Goal: Task Accomplishment & Management: Complete application form

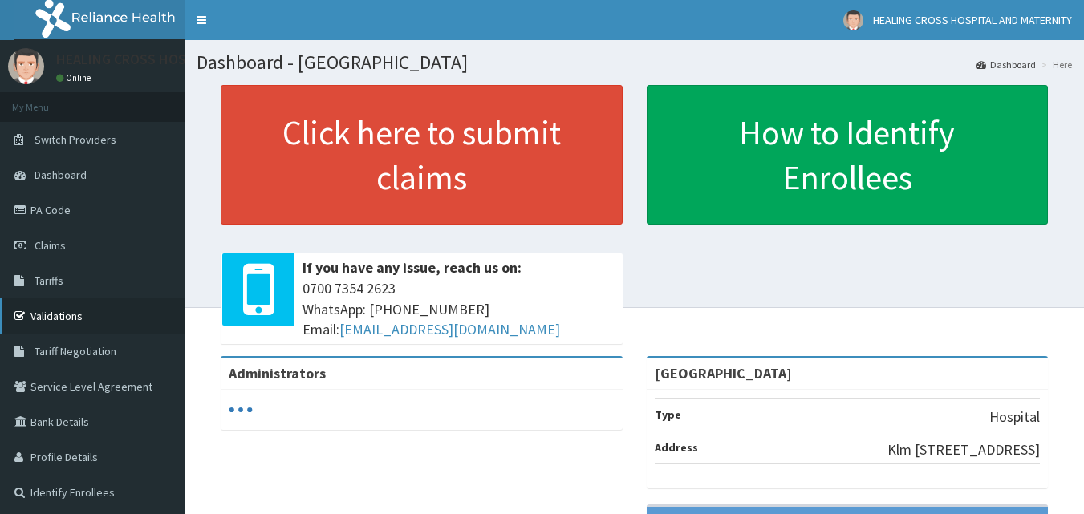
click at [56, 315] on link "Validations" at bounding box center [92, 316] width 185 height 35
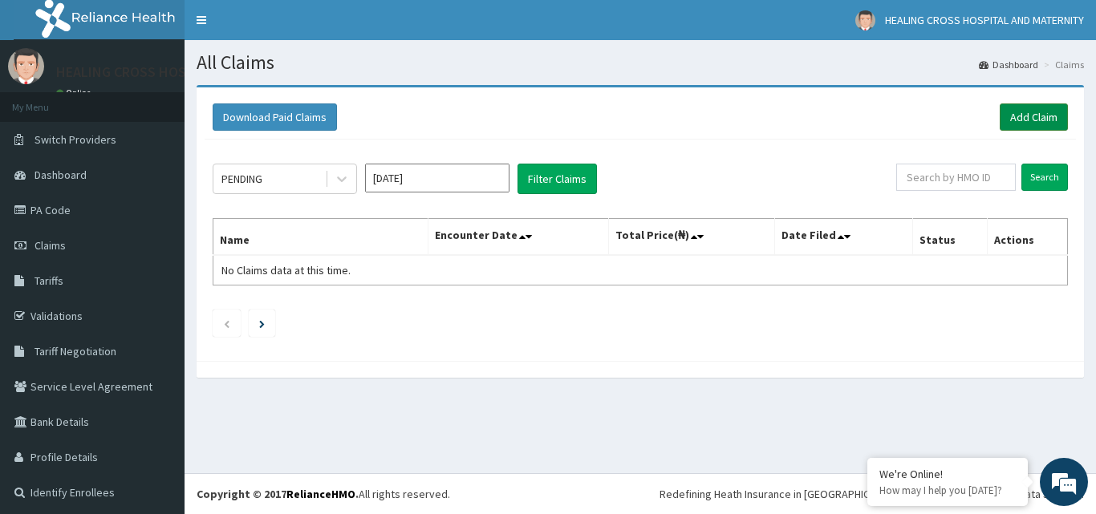
click at [1041, 115] on link "Add Claim" at bounding box center [1034, 117] width 68 height 27
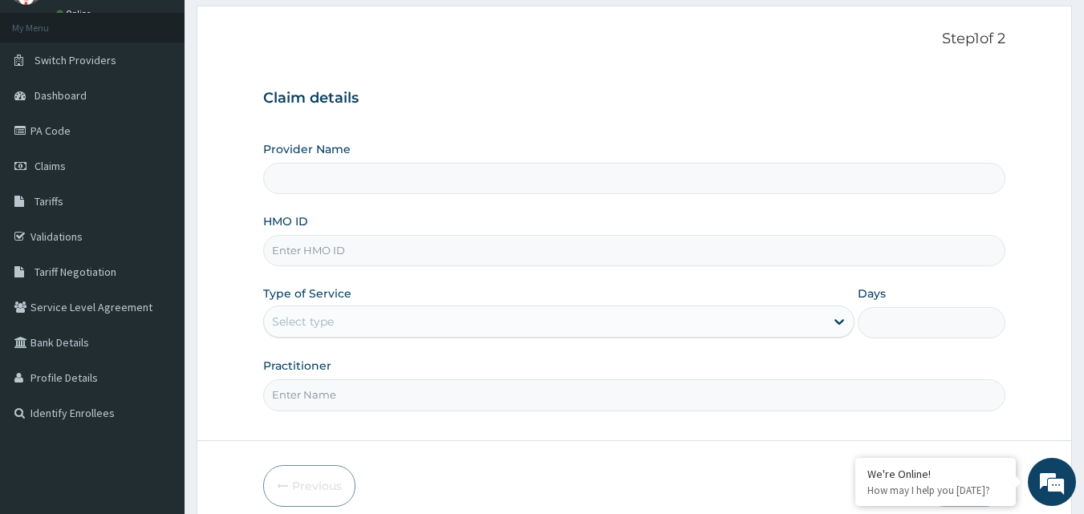
scroll to position [150, 0]
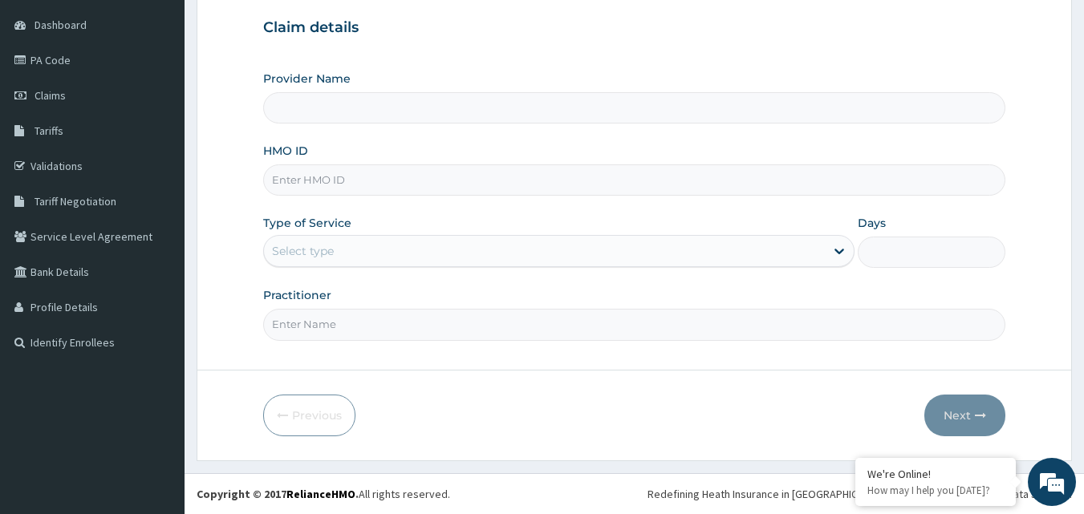
click at [330, 187] on input "HMO ID" at bounding box center [634, 180] width 743 height 31
type input "[GEOGRAPHIC_DATA]"
type input "RET/45936/A"
click at [494, 255] on div "Select type" at bounding box center [544, 251] width 561 height 26
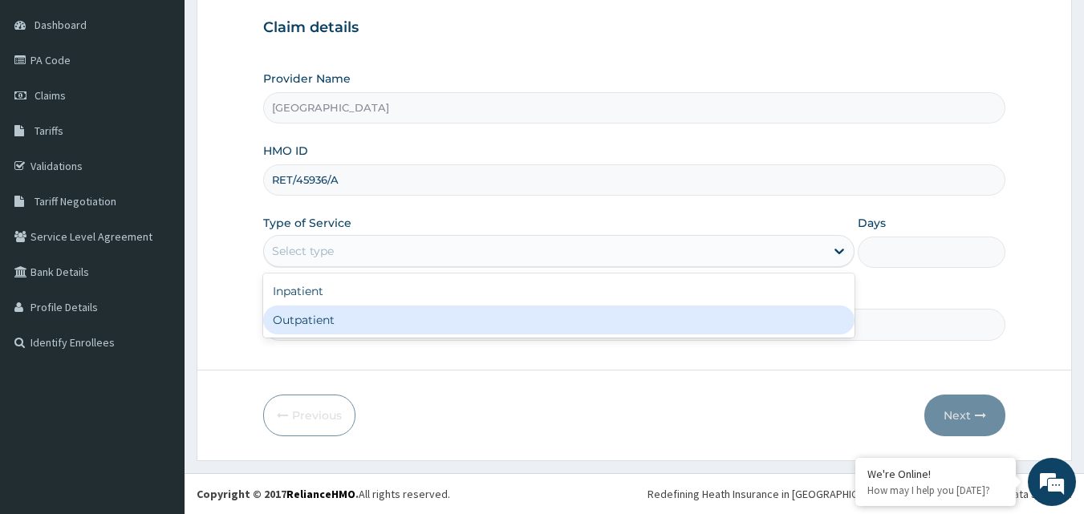
click at [437, 319] on div "Outpatient" at bounding box center [558, 320] width 591 height 29
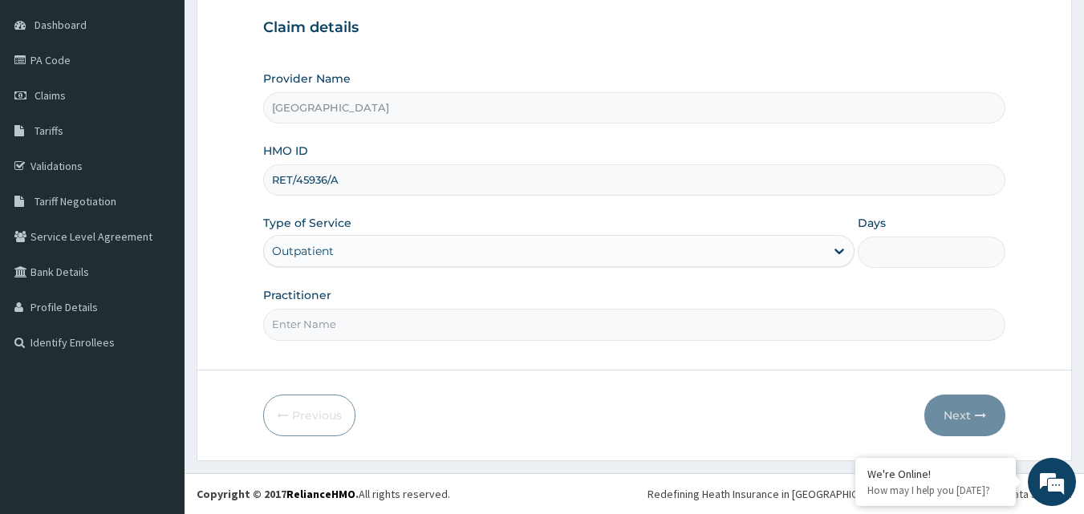
type input "1"
click at [418, 333] on input "Practitioner" at bounding box center [634, 324] width 743 height 31
type input "DR. AJUZIE LINUS"
click at [963, 412] on button "Next" at bounding box center [965, 416] width 81 height 42
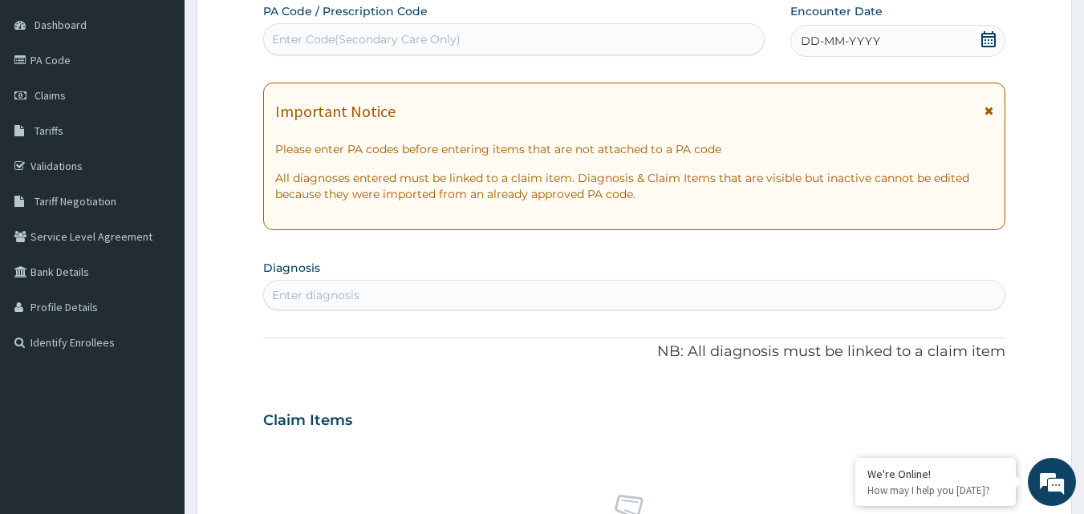
click at [596, 36] on div "Enter Code(Secondary Care Only)" at bounding box center [514, 39] width 501 height 26
click at [805, 41] on span "DD-MM-YYYY" at bounding box center [840, 41] width 79 height 16
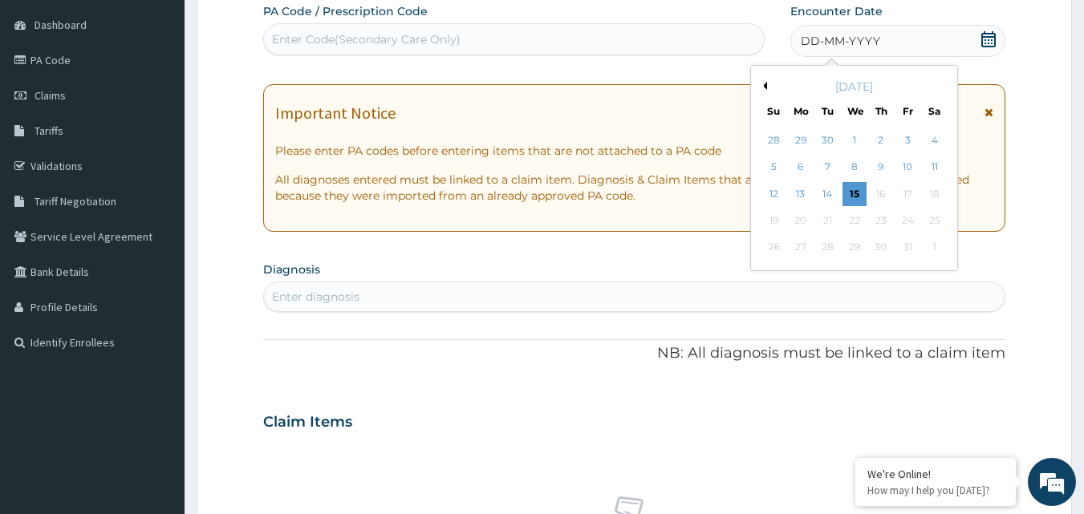
click at [764, 86] on button "Previous Month" at bounding box center [763, 86] width 8 height 8
click at [803, 197] on div "15" at bounding box center [801, 194] width 24 height 24
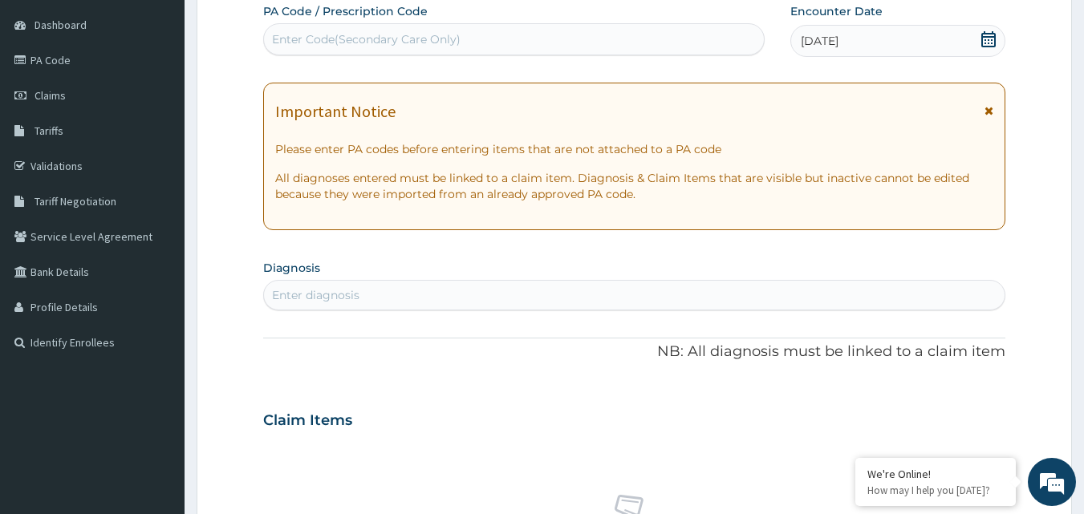
click at [325, 292] on div "Enter diagnosis" at bounding box center [315, 295] width 87 height 16
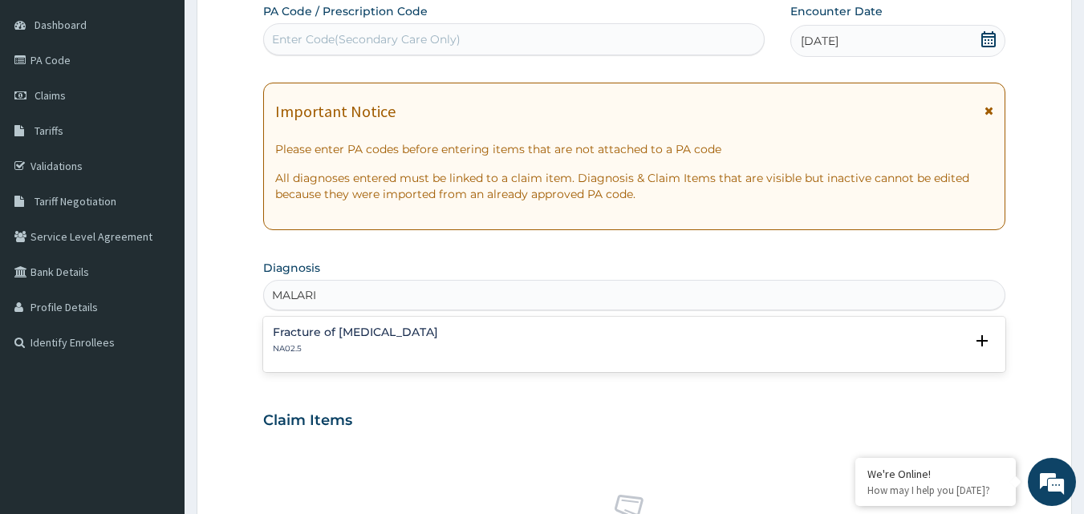
type input "MALARIA"
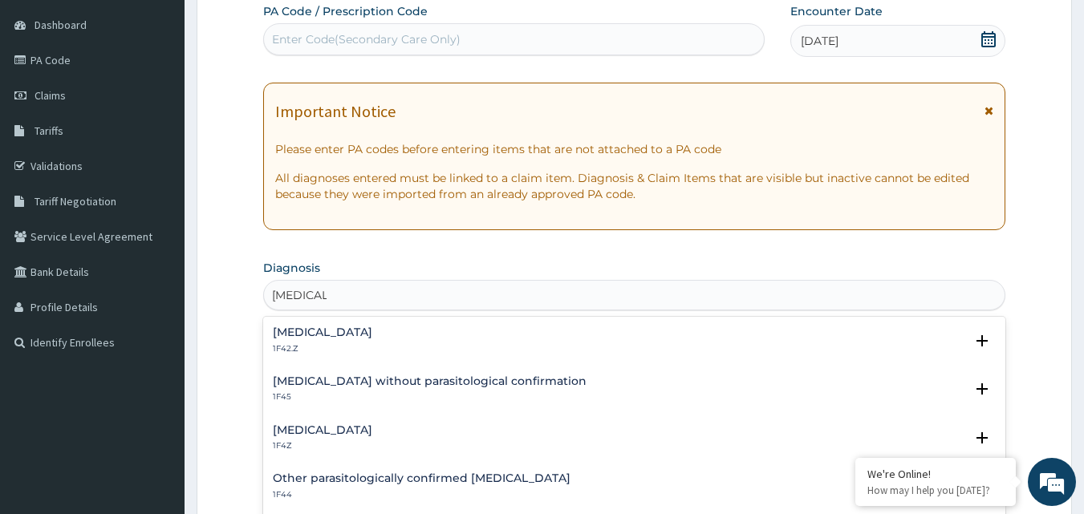
click at [363, 331] on h4 "Plasmodium malariae malaria without complication" at bounding box center [323, 333] width 100 height 12
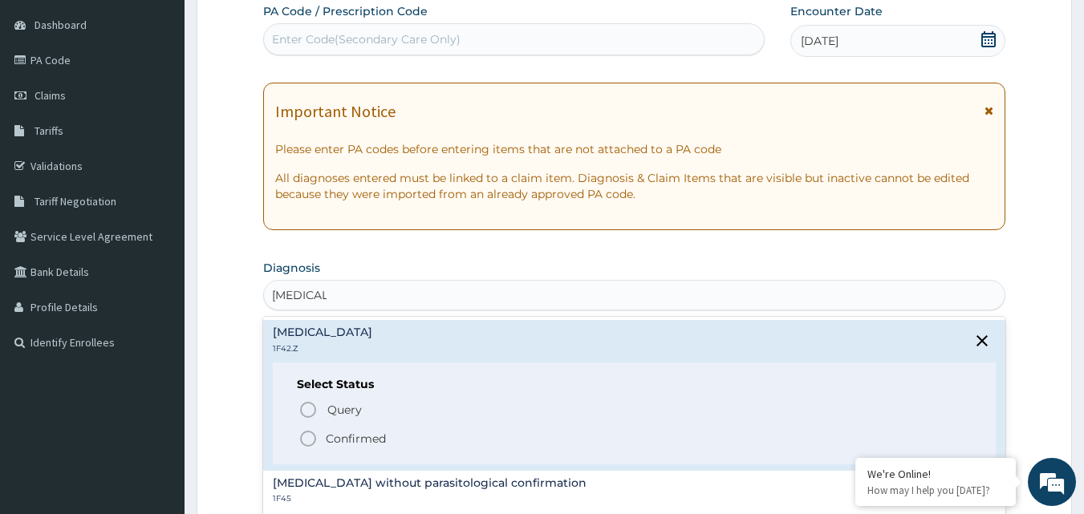
click at [344, 440] on p "Confirmed" at bounding box center [356, 439] width 60 height 16
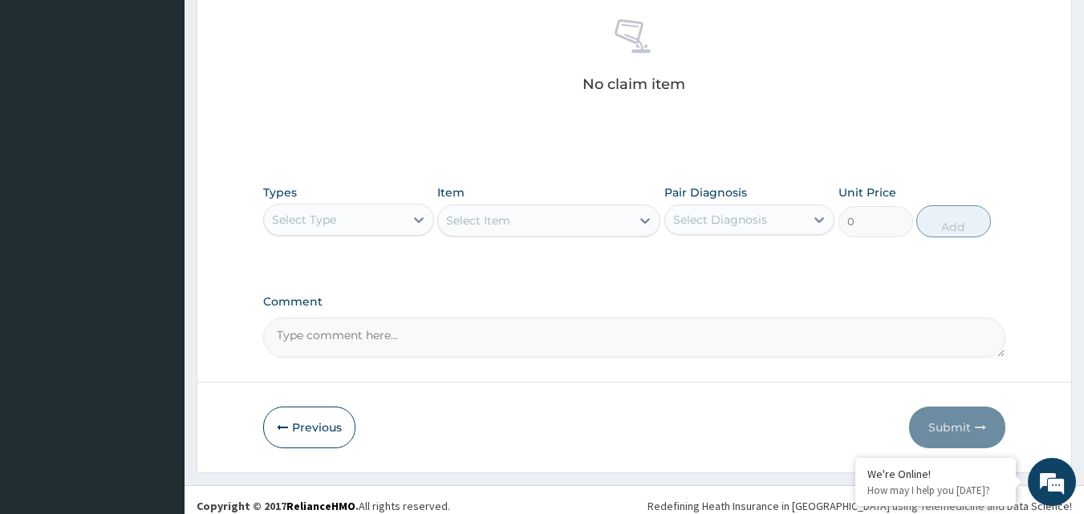
scroll to position [632, 0]
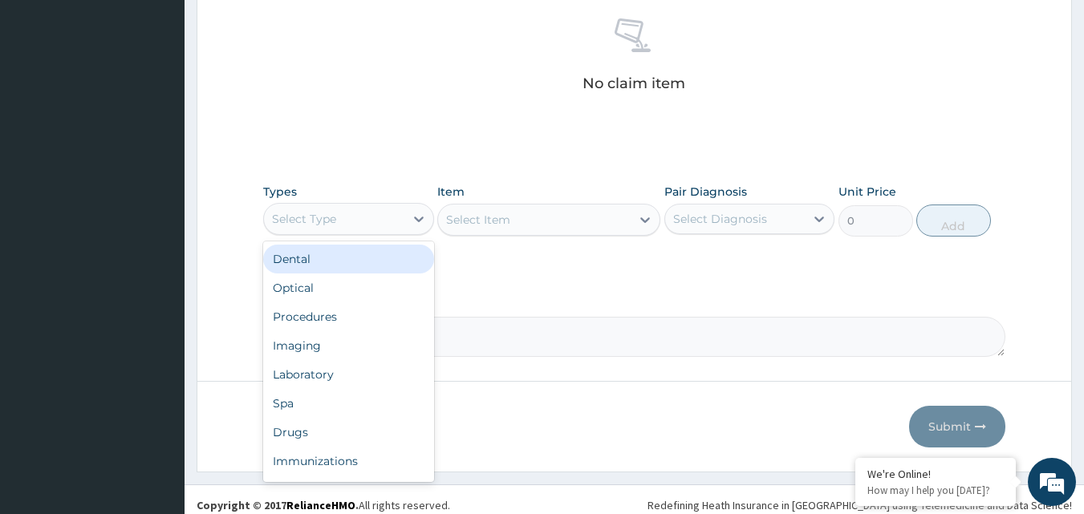
click at [364, 222] on div "Select Type" at bounding box center [334, 219] width 140 height 26
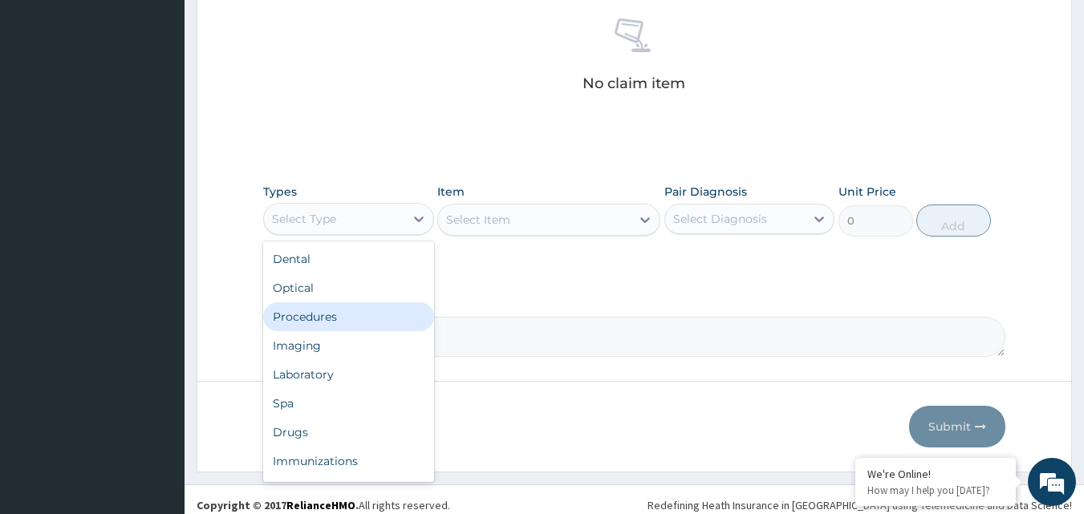
click at [343, 313] on div "Procedures" at bounding box center [348, 317] width 171 height 29
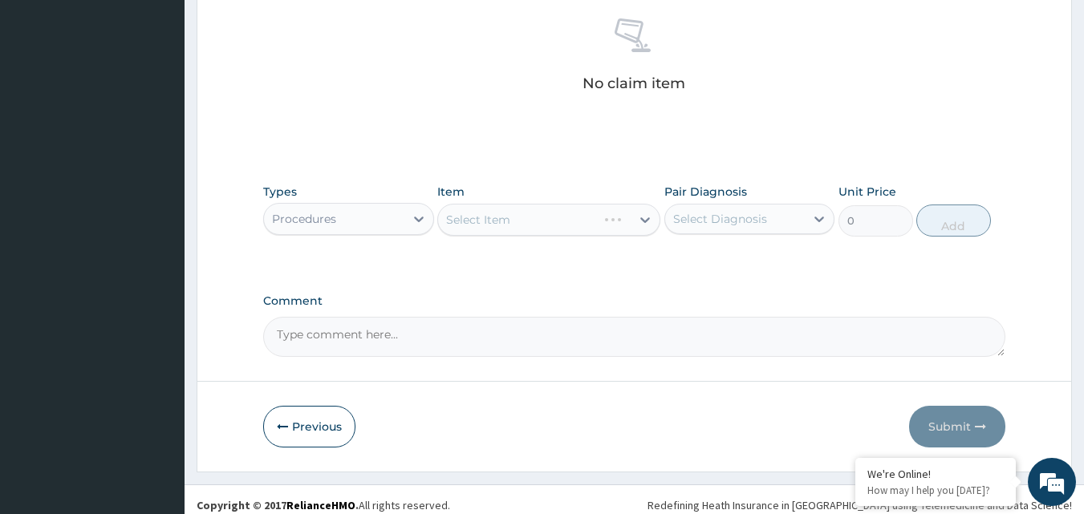
click at [544, 222] on div "Select Item" at bounding box center [548, 220] width 223 height 32
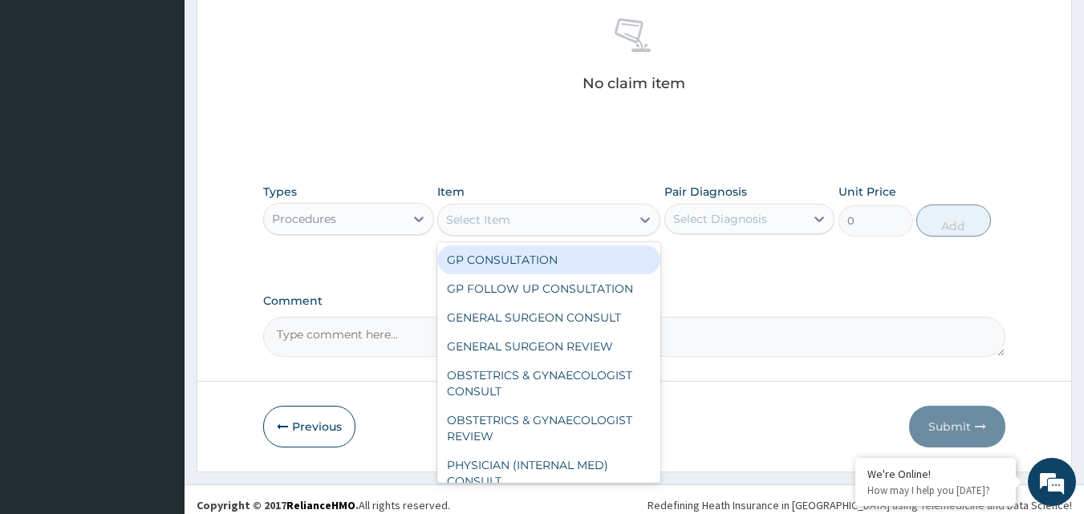
click at [544, 222] on div "Select Item" at bounding box center [534, 220] width 193 height 26
click at [511, 266] on div "GP CONSULTATION" at bounding box center [548, 260] width 223 height 29
type input "2000"
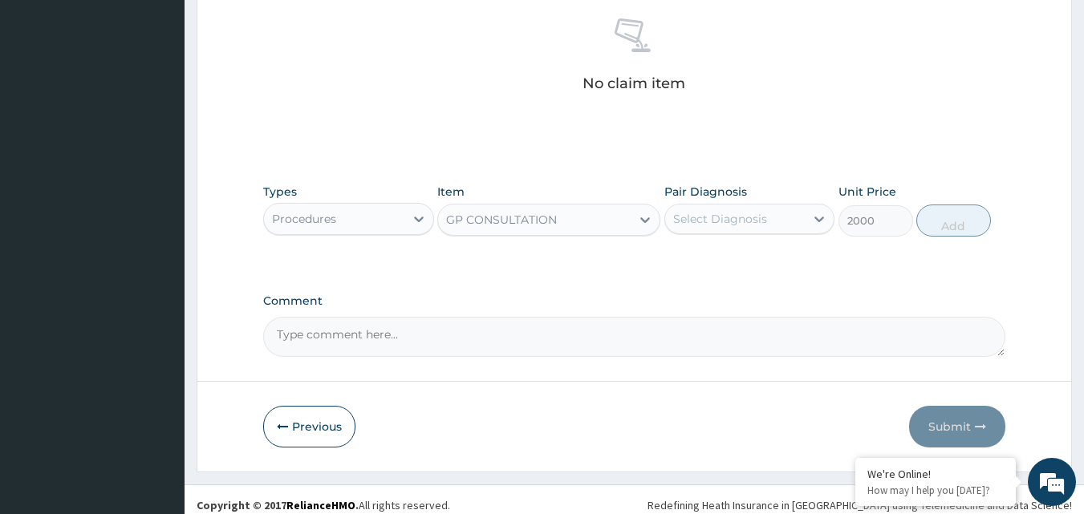
click at [747, 218] on div "Select Diagnosis" at bounding box center [720, 219] width 94 height 16
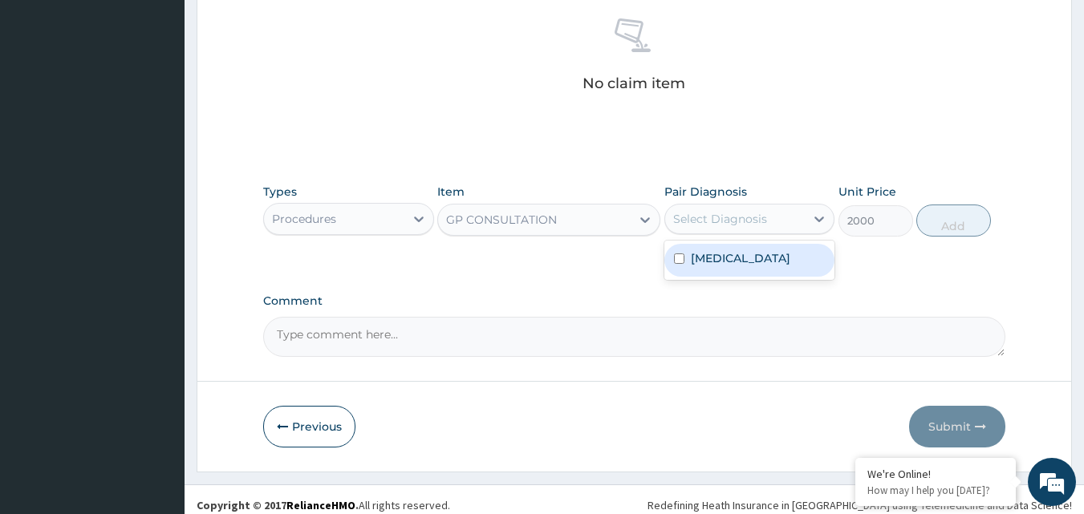
drag, startPoint x: 752, startPoint y: 273, endPoint x: 803, endPoint y: 260, distance: 52.9
click at [752, 266] on label "Plasmodium malariae malaria without complication" at bounding box center [741, 258] width 100 height 16
checkbox input "true"
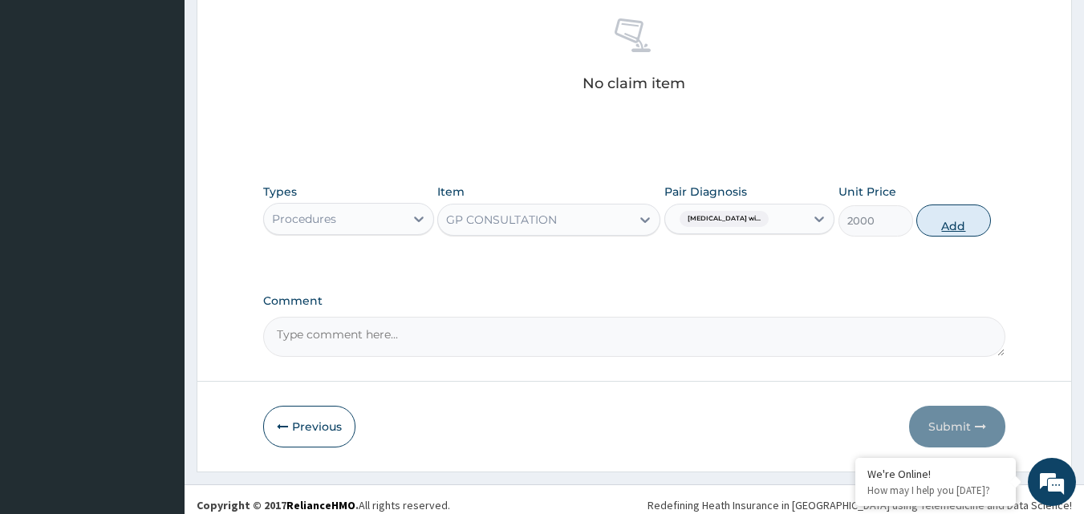
click at [976, 218] on button "Add" at bounding box center [954, 221] width 75 height 32
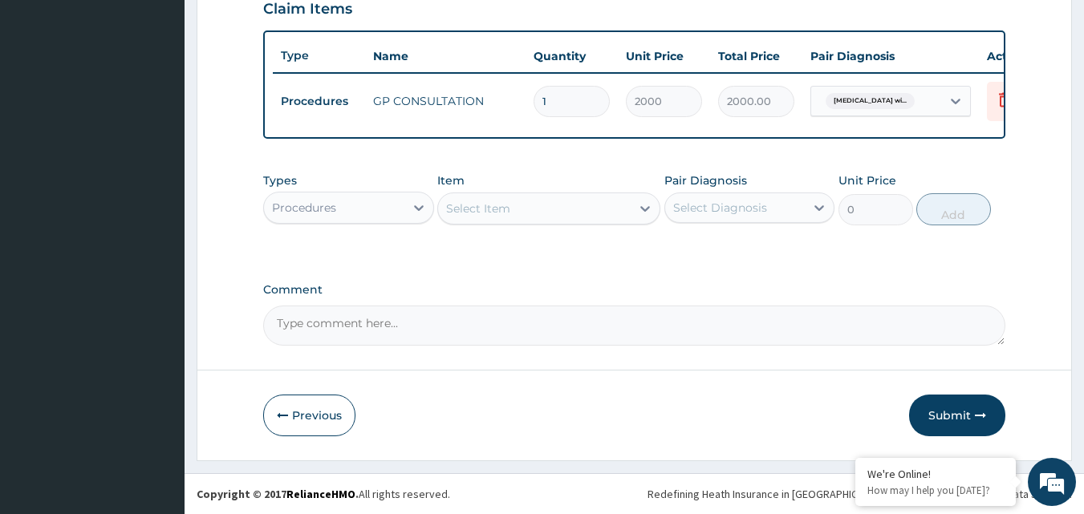
scroll to position [579, 0]
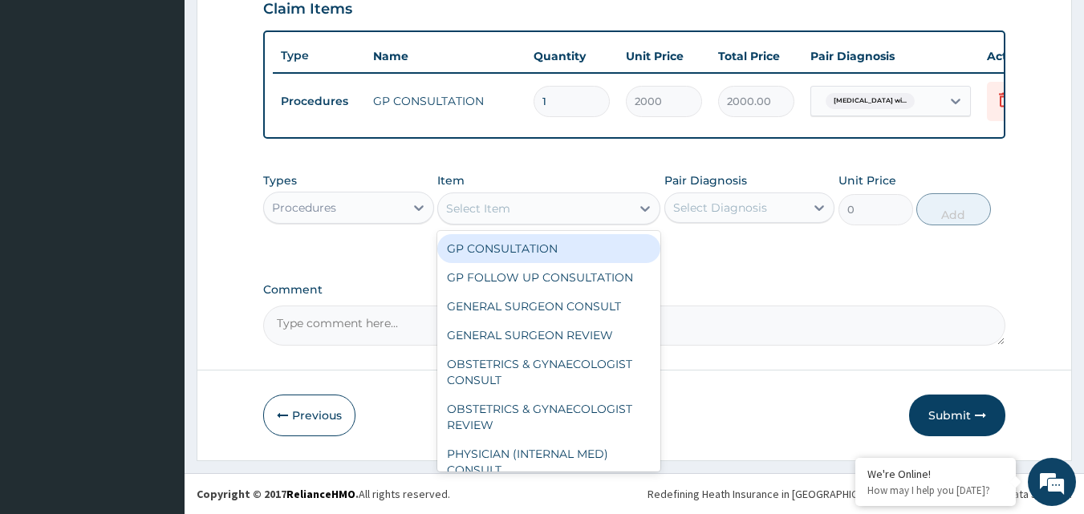
click at [563, 209] on div "Select Item" at bounding box center [534, 209] width 193 height 26
click at [389, 207] on div "Procedures" at bounding box center [334, 208] width 140 height 26
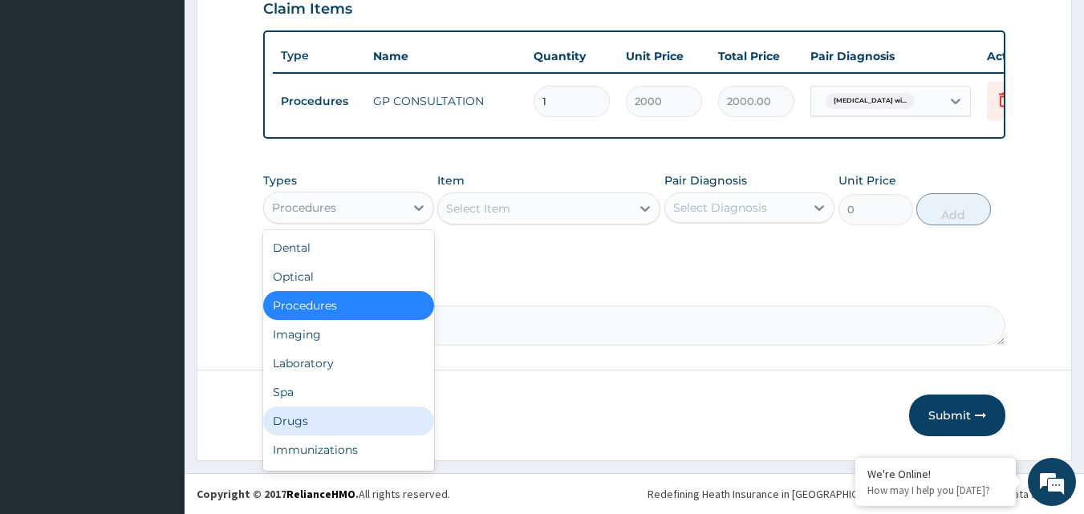
click at [319, 429] on div "Drugs" at bounding box center [348, 421] width 171 height 29
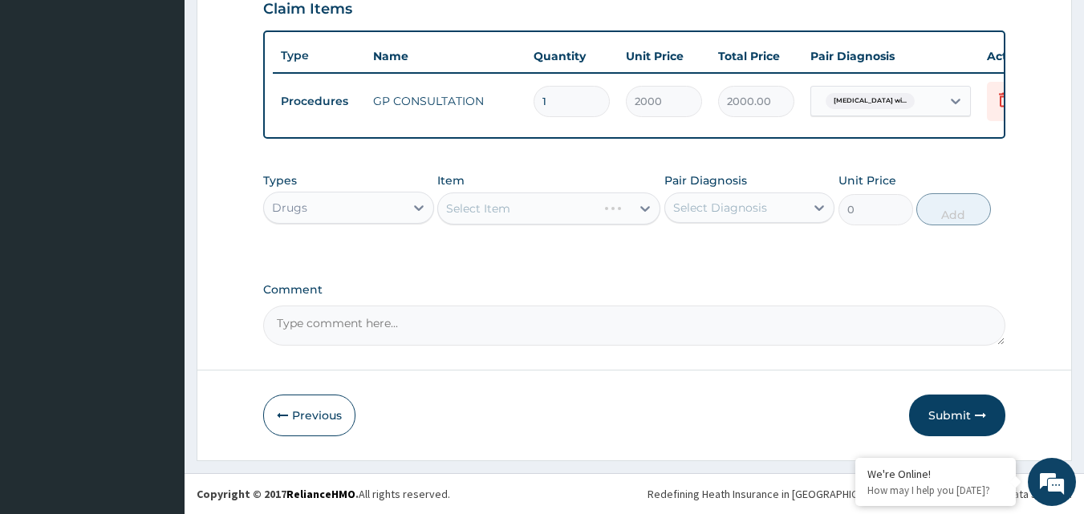
click at [527, 214] on div "Select Item" at bounding box center [517, 209] width 159 height 26
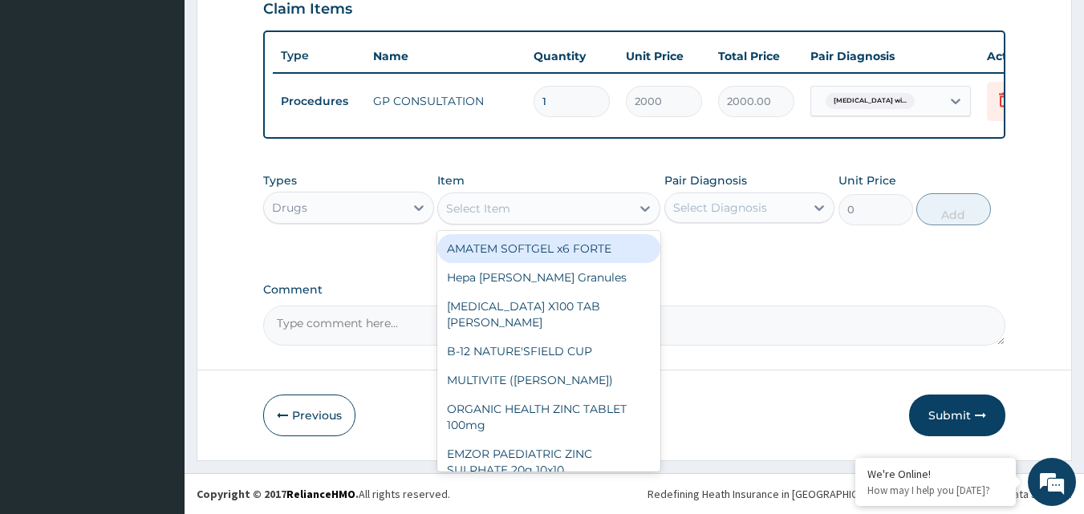
click at [531, 258] on div "AMATEM SOFTGEL x6 FORTE" at bounding box center [548, 248] width 223 height 29
type input "430"
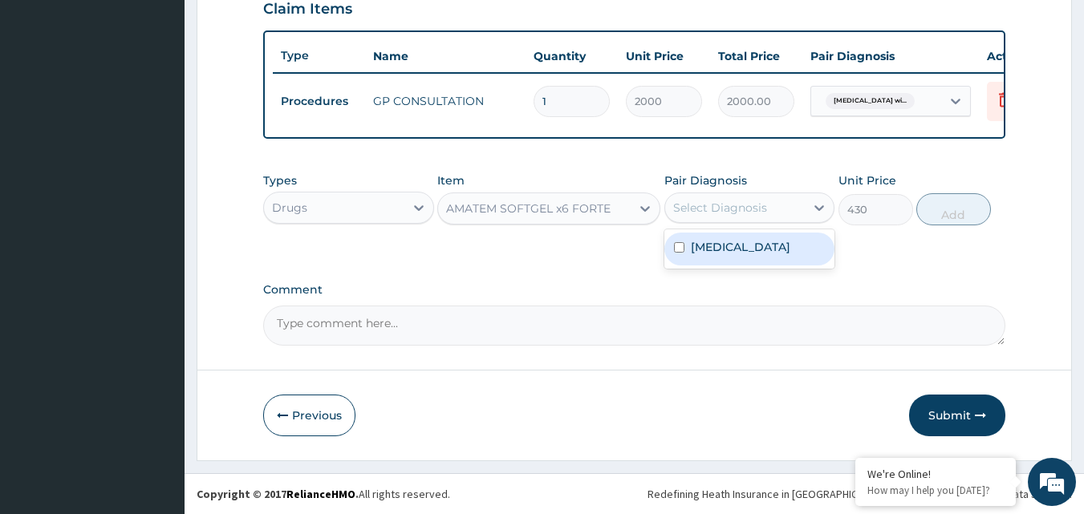
click at [719, 215] on div "Select Diagnosis" at bounding box center [720, 208] width 94 height 16
click at [732, 255] on label "Plasmodium malariae malaria without complication" at bounding box center [741, 247] width 100 height 16
checkbox input "true"
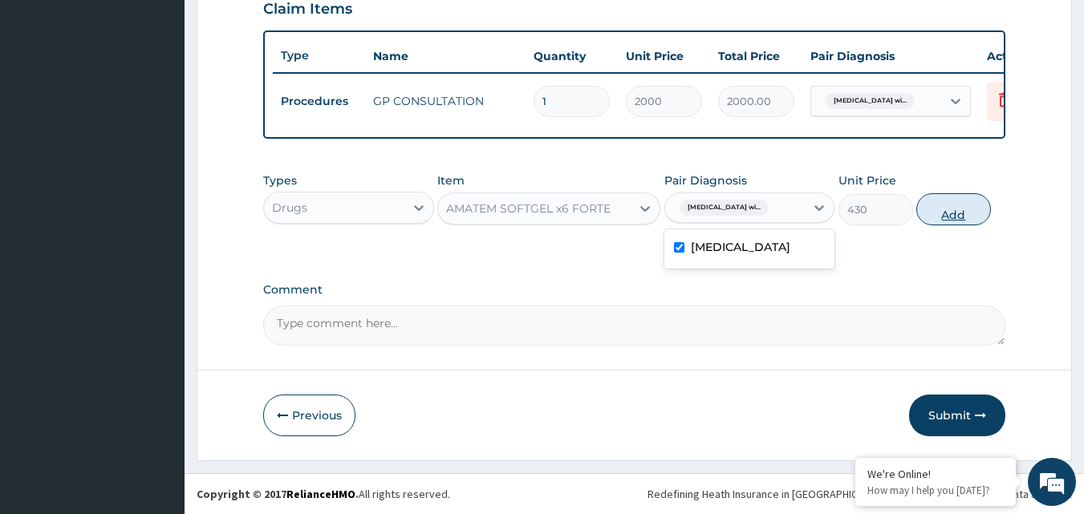
click at [967, 215] on button "Add" at bounding box center [954, 209] width 75 height 32
type input "0"
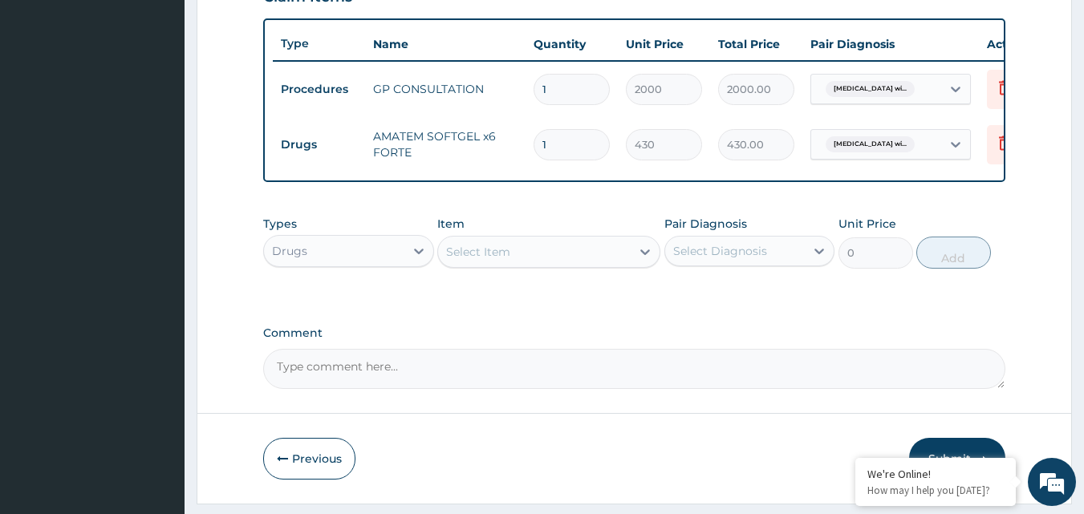
type input "0.00"
type input "6"
type input "2580.00"
type input "6"
click at [494, 260] on div "Select Item" at bounding box center [478, 252] width 64 height 16
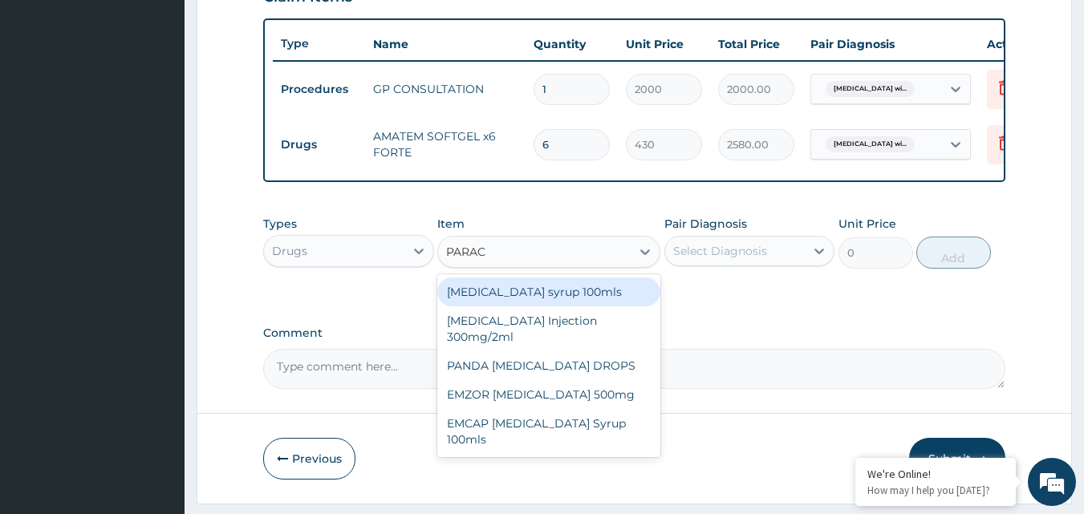
type input "PARACE"
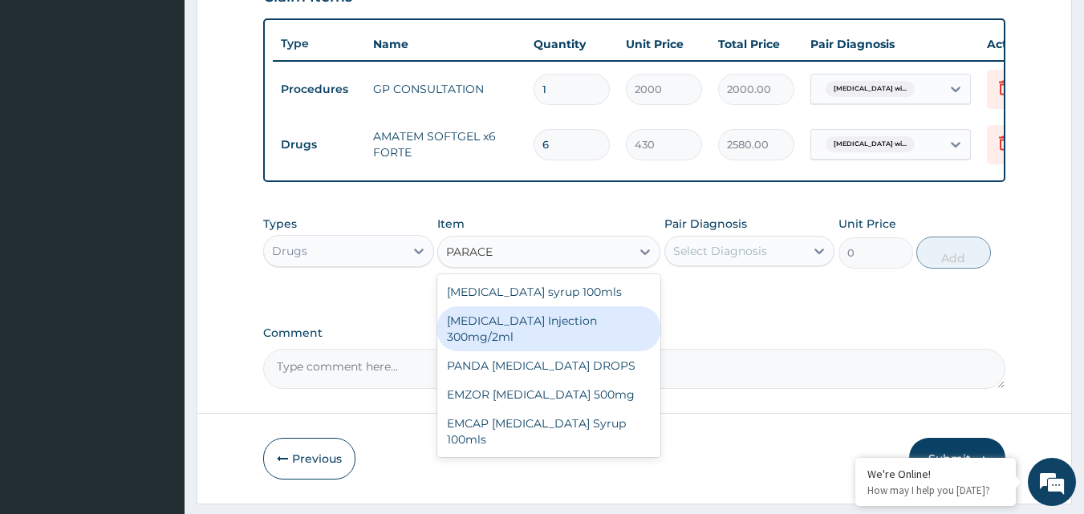
click at [503, 333] on div "PARACETAMOL Injection 300mg/2ml" at bounding box center [548, 329] width 223 height 45
type input "236.5"
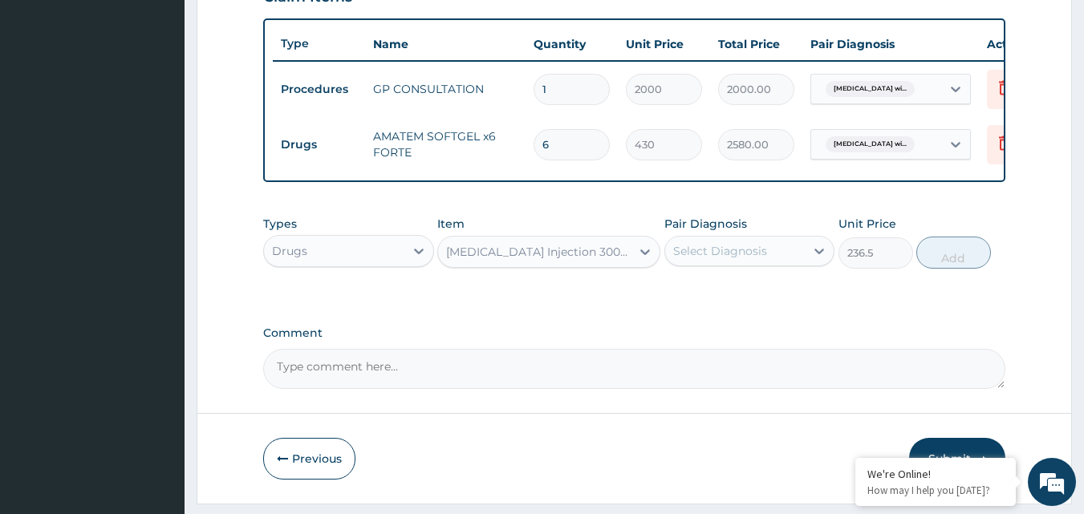
click at [749, 259] on div "Select Diagnosis" at bounding box center [720, 251] width 94 height 16
click at [754, 299] on label "Plasmodium malariae malaria without complication" at bounding box center [741, 291] width 100 height 16
checkbox input "true"
click at [957, 265] on button "Add" at bounding box center [954, 253] width 75 height 32
type input "0"
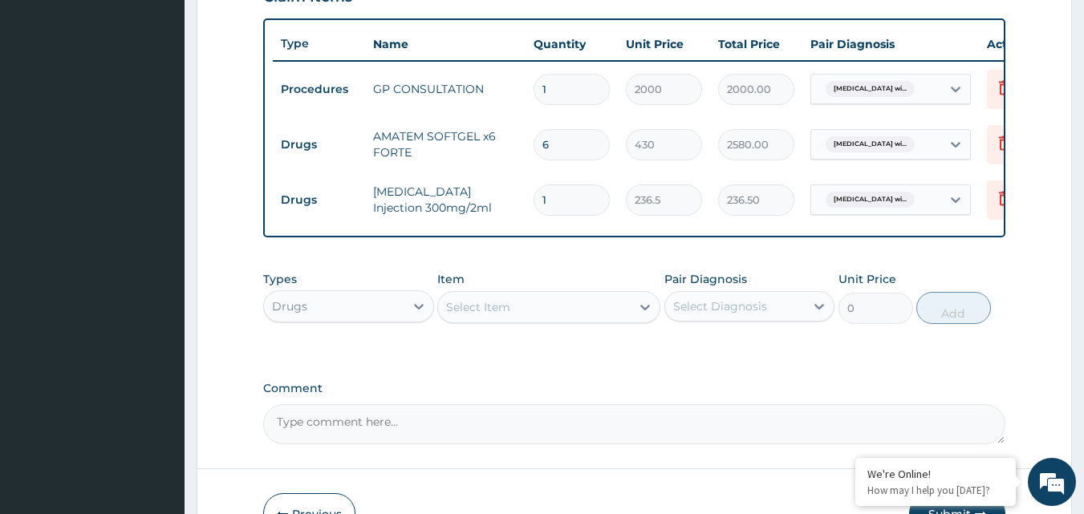
click at [522, 319] on div "Select Item" at bounding box center [534, 308] width 193 height 26
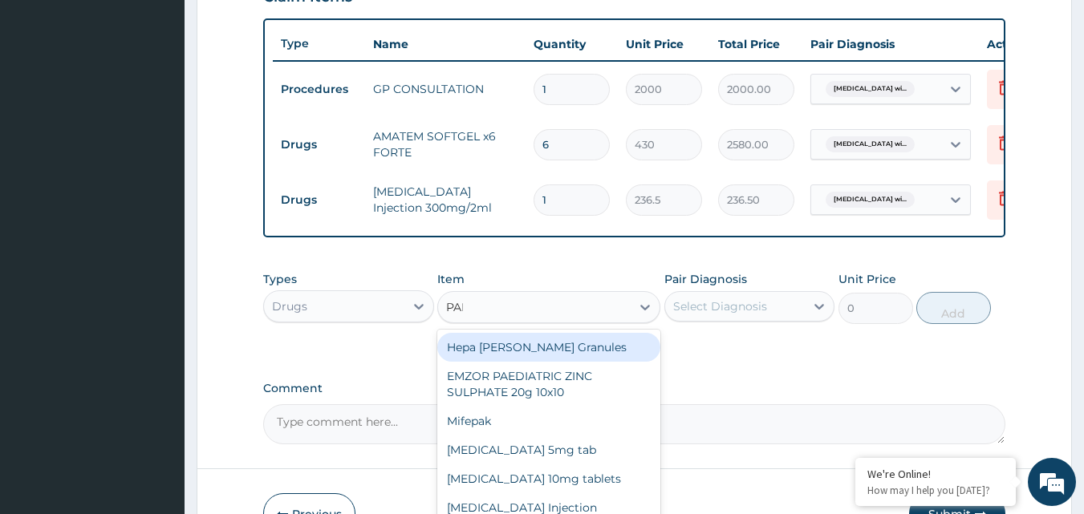
type input "PARA"
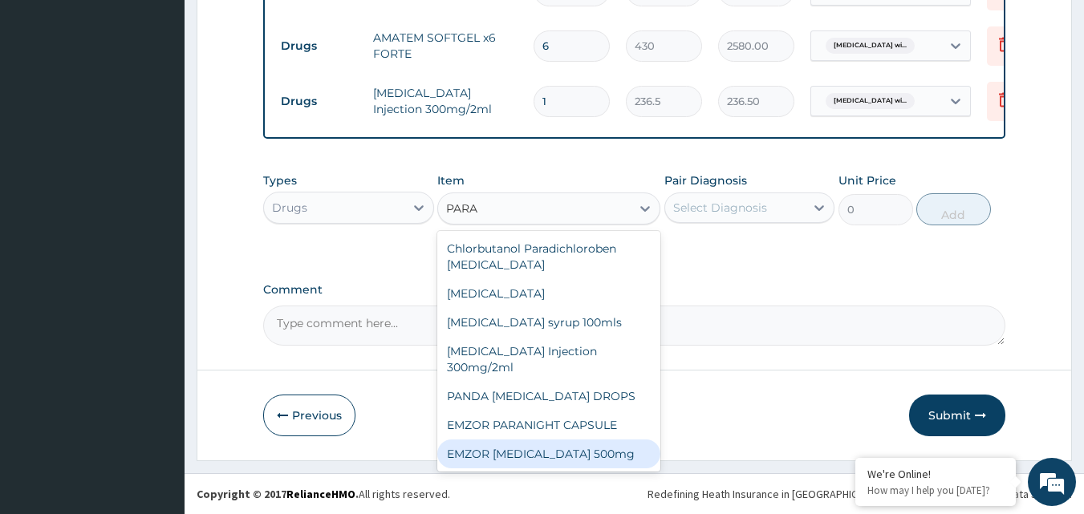
scroll to position [45, 0]
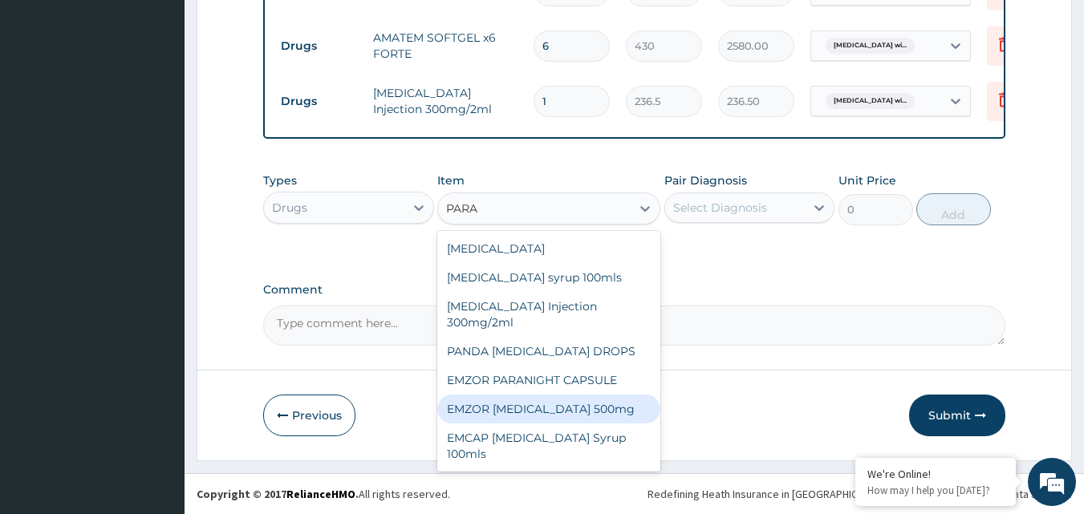
click at [573, 413] on div "EMZOR PARACETAMOL 500mg" at bounding box center [548, 409] width 223 height 29
type input "21.5"
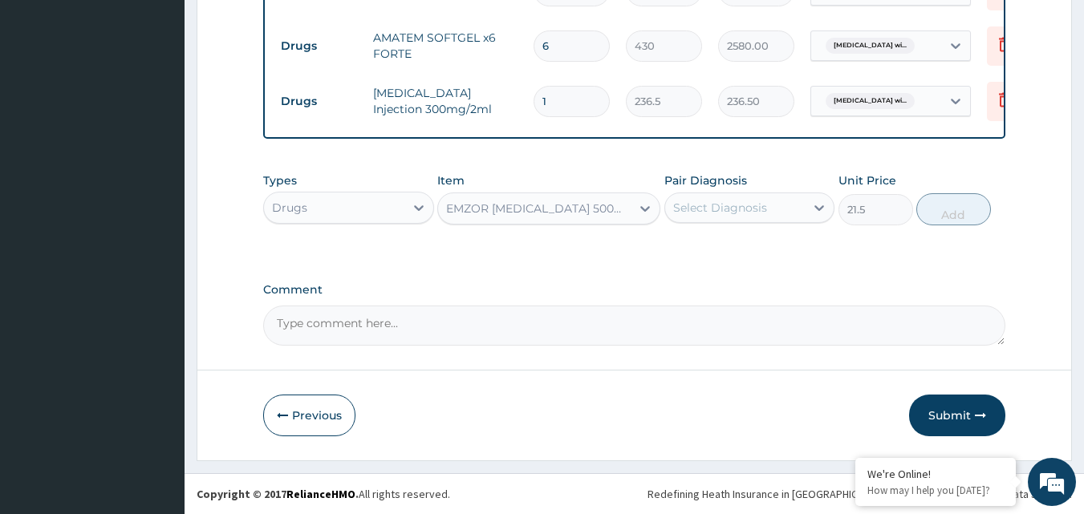
click at [739, 212] on div "Select Diagnosis" at bounding box center [720, 208] width 94 height 16
drag, startPoint x: 747, startPoint y: 262, endPoint x: 948, endPoint y: 239, distance: 201.9
click at [748, 255] on label "Plasmodium malariae malaria without complication" at bounding box center [741, 247] width 100 height 16
checkbox input "true"
click at [946, 217] on button "Add" at bounding box center [954, 209] width 75 height 32
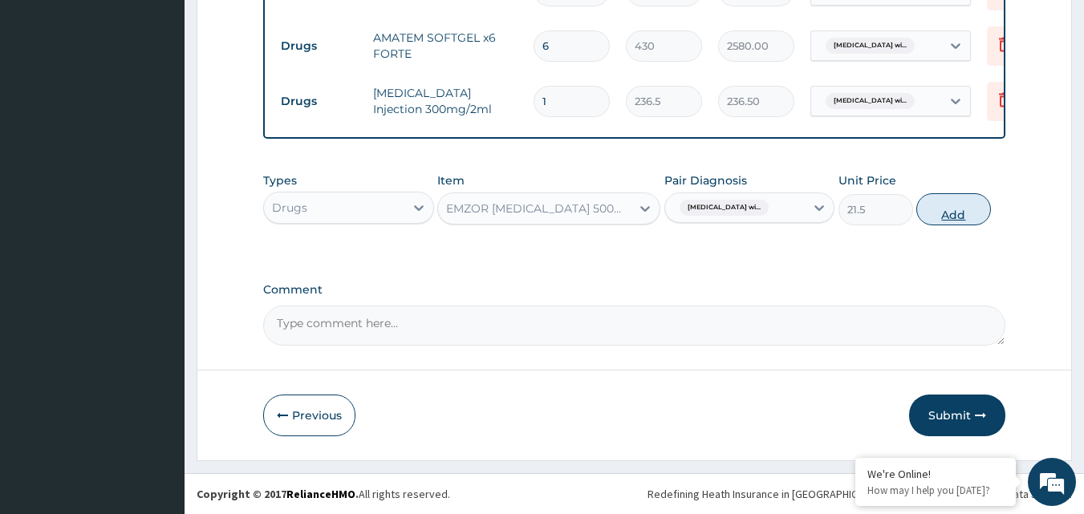
type input "0"
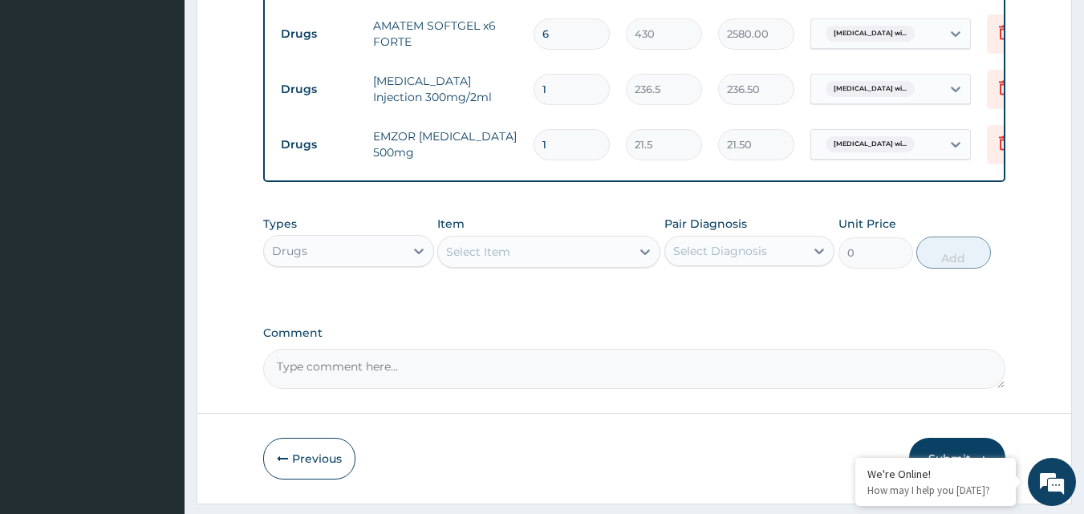
click at [506, 258] on div "Select Item" at bounding box center [478, 252] width 64 height 16
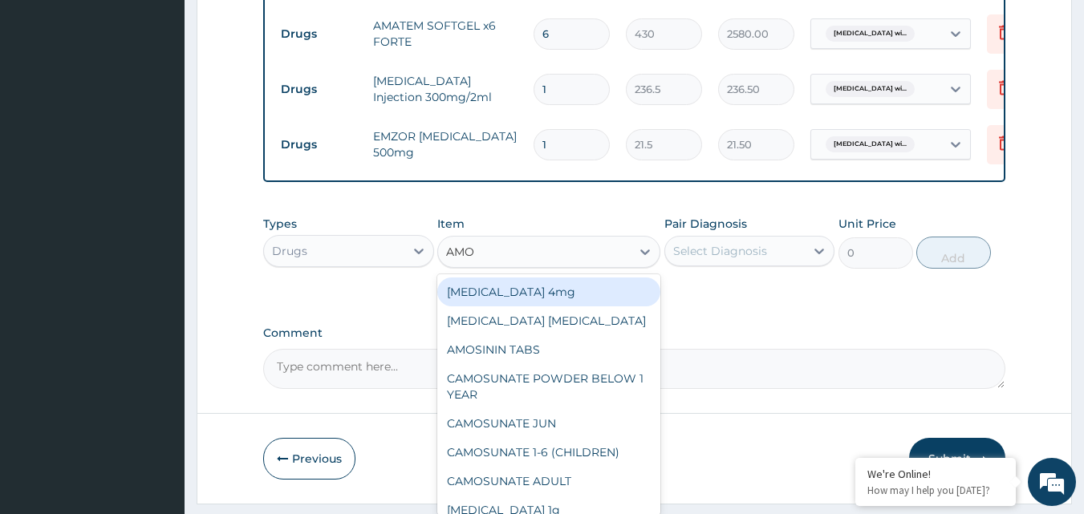
type input "AMOX"
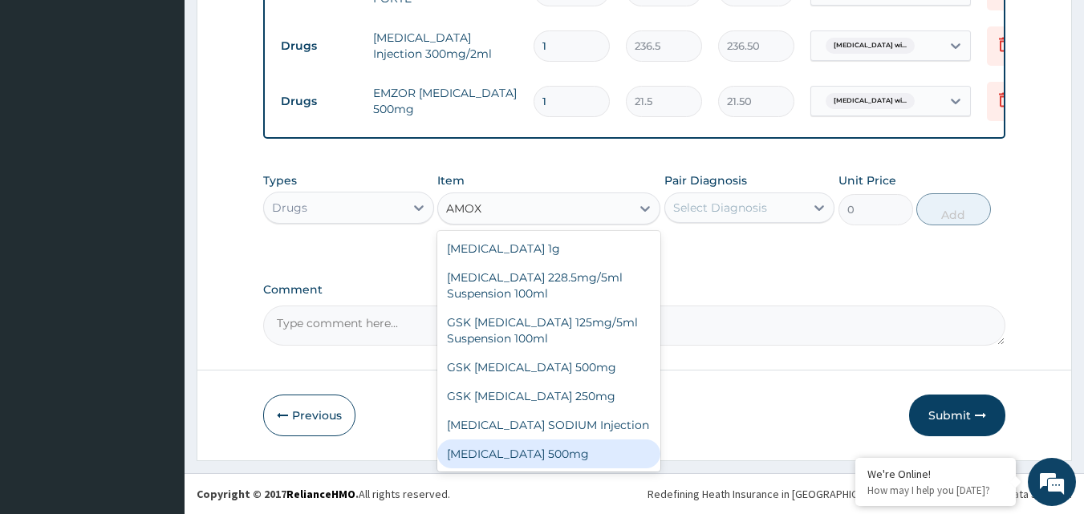
scroll to position [29, 0]
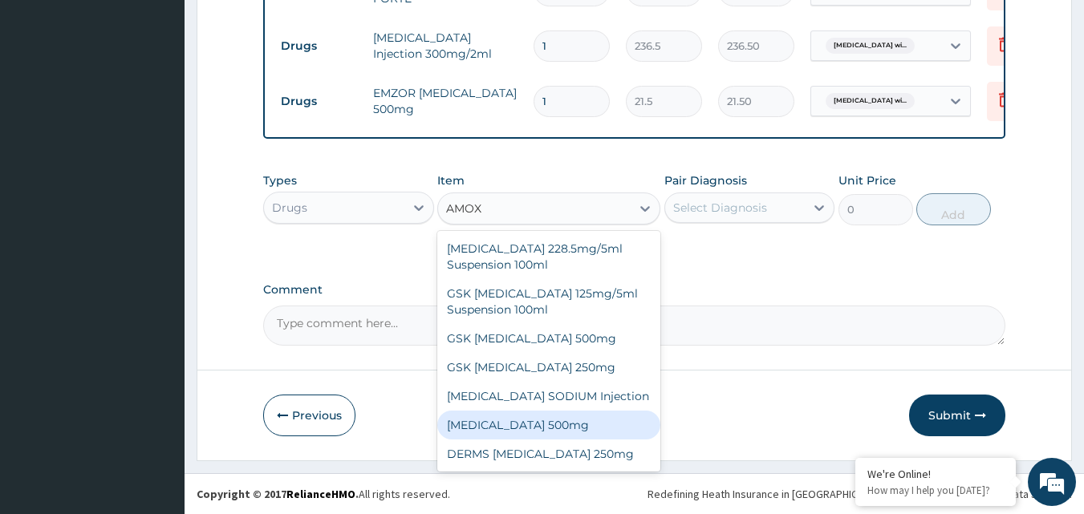
click at [524, 423] on div "AMOXICILLIN 500mg" at bounding box center [548, 425] width 223 height 29
type input "64.5"
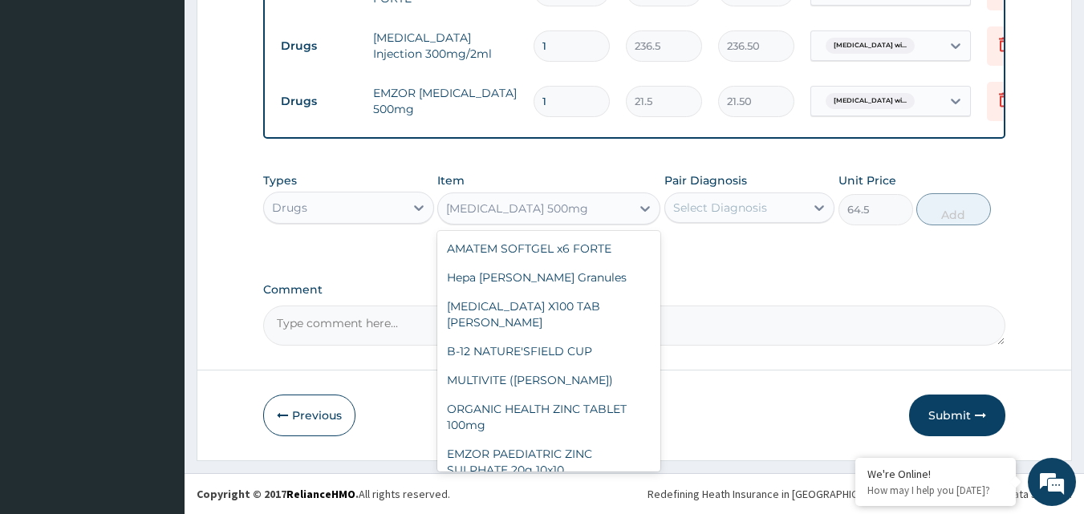
click at [595, 211] on div "AMOXICILLIN 500mg" at bounding box center [534, 209] width 193 height 26
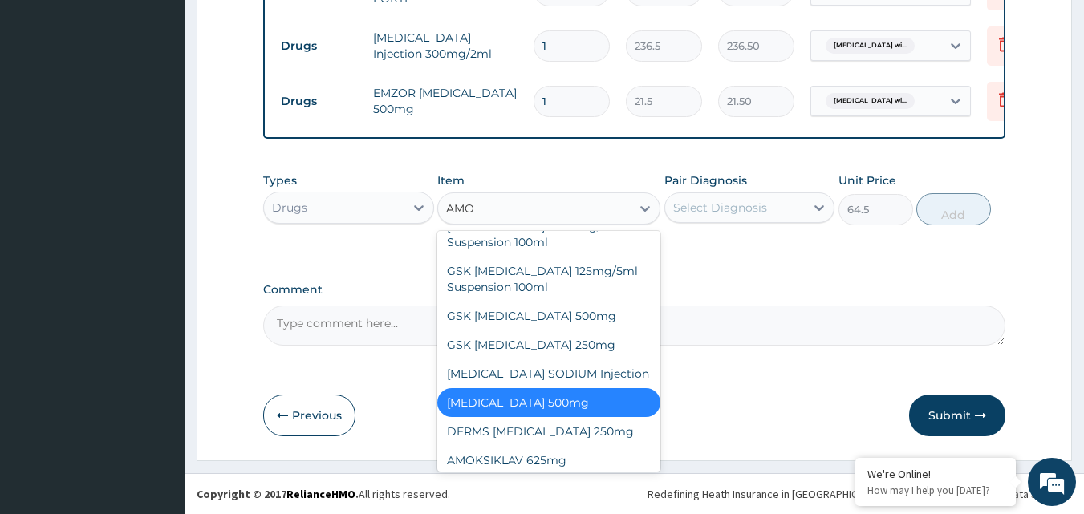
type input "AMOX"
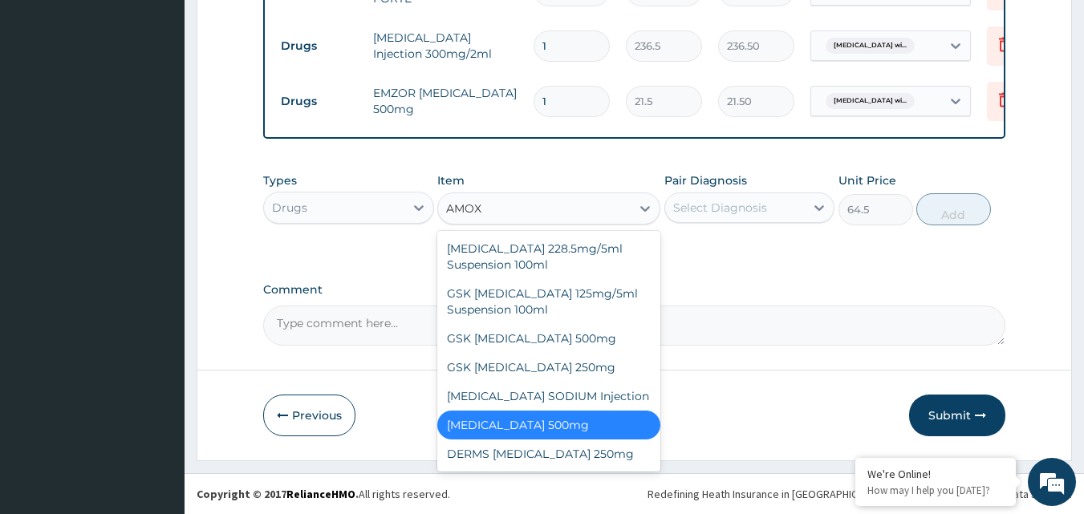
click at [524, 430] on div "AMOXICILLIN 500mg" at bounding box center [548, 425] width 223 height 29
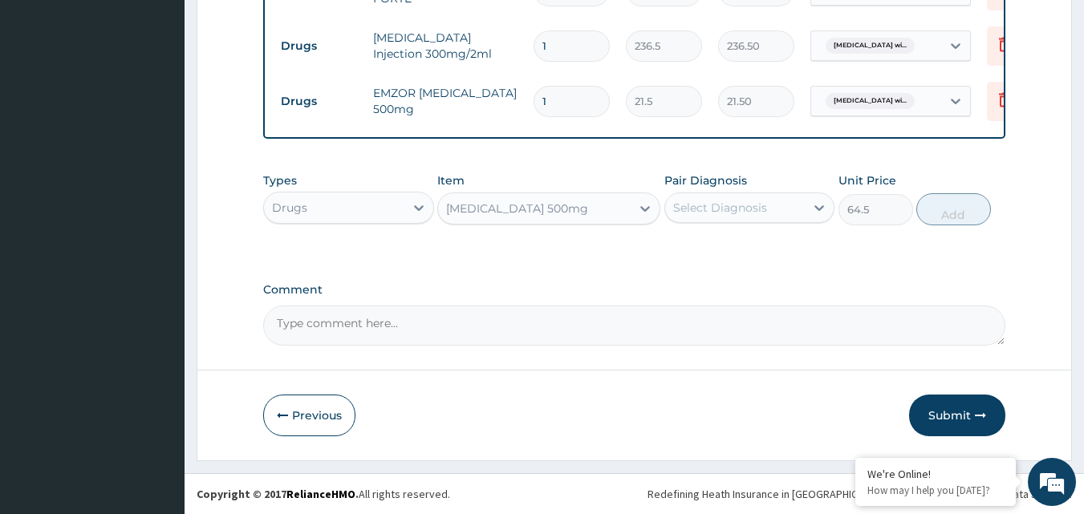
click at [782, 207] on div "Select Diagnosis" at bounding box center [735, 208] width 140 height 26
click at [750, 255] on label "Plasmodium malariae malaria without complication" at bounding box center [741, 247] width 100 height 16
checkbox input "true"
click at [947, 217] on button "Add" at bounding box center [954, 209] width 75 height 32
type input "0"
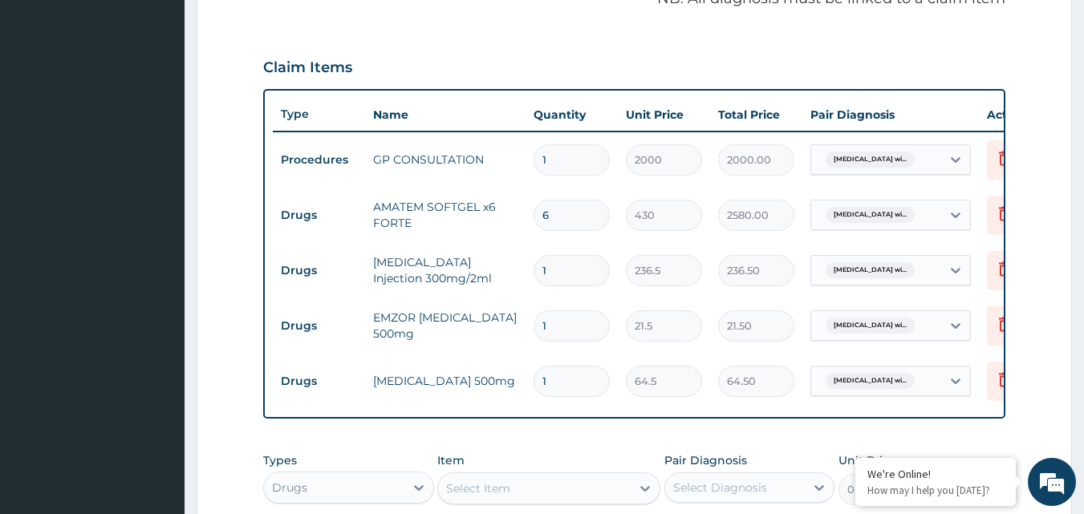
scroll to position [504, 0]
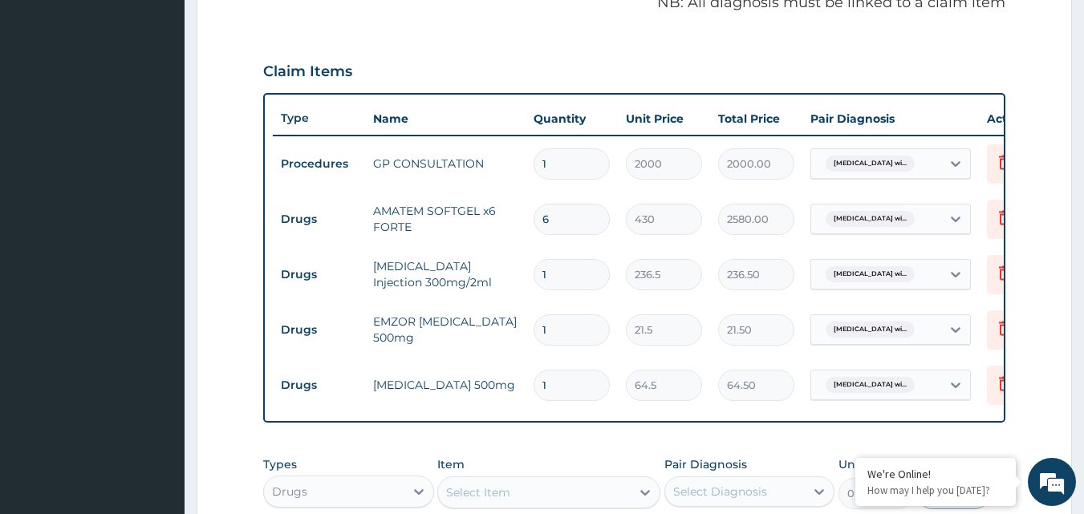
click at [577, 327] on input "1" at bounding box center [572, 330] width 76 height 31
type input "18"
type input "387.00"
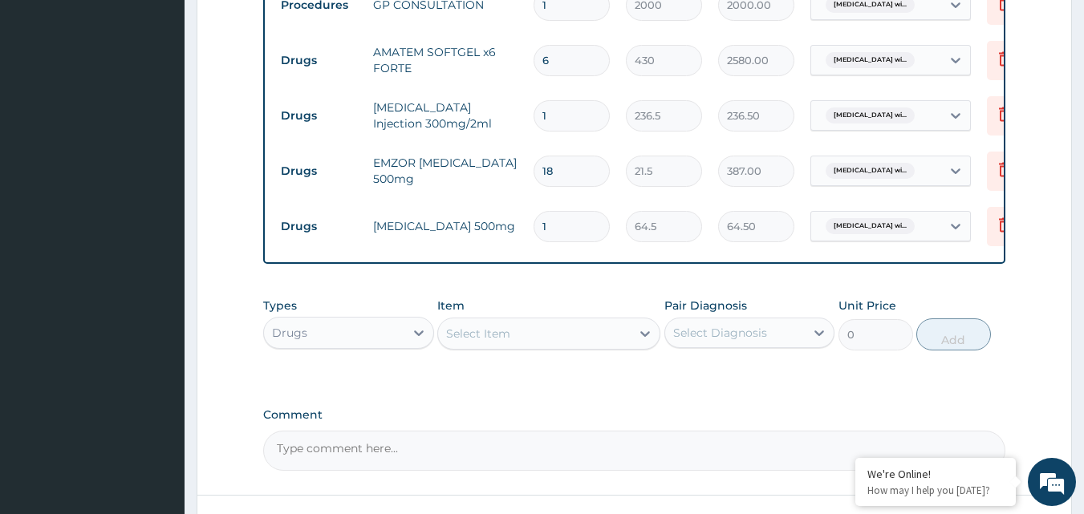
scroll to position [665, 0]
type input "18"
click at [521, 339] on div "Select Item" at bounding box center [534, 332] width 193 height 26
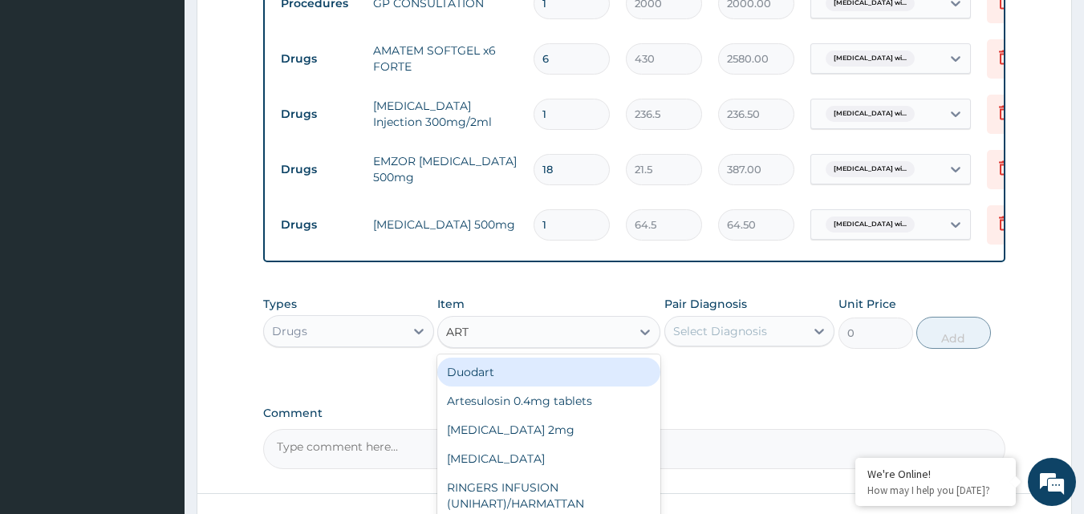
type input "ARTE"
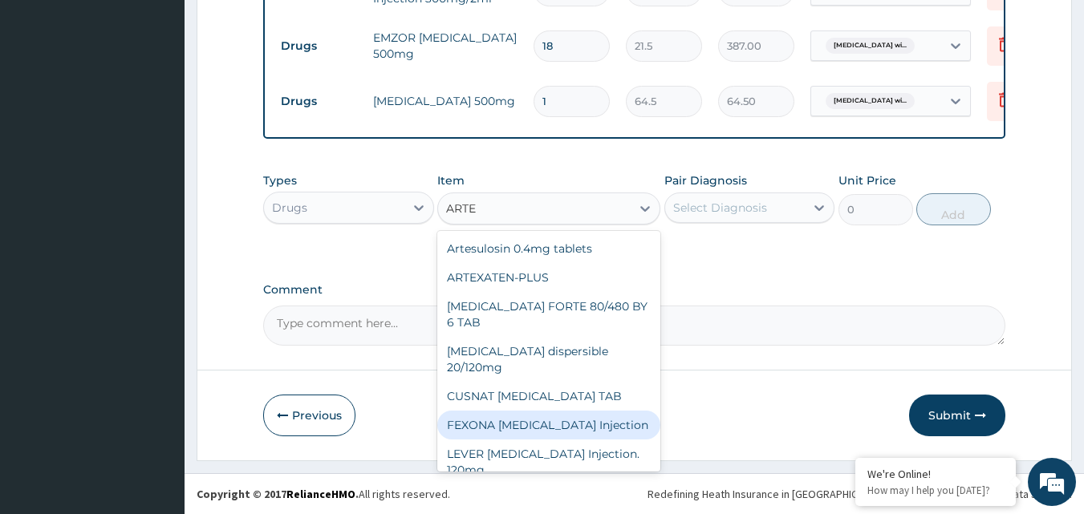
scroll to position [177, 0]
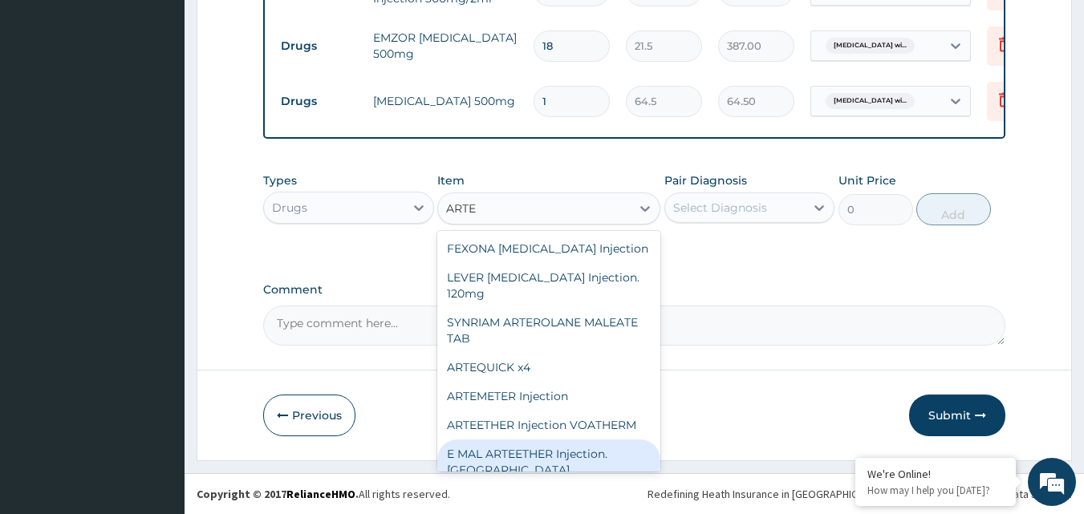
click at [551, 445] on div "E MAL ARTEETHER Injection. FIDSON" at bounding box center [548, 462] width 223 height 45
type input "1612.5"
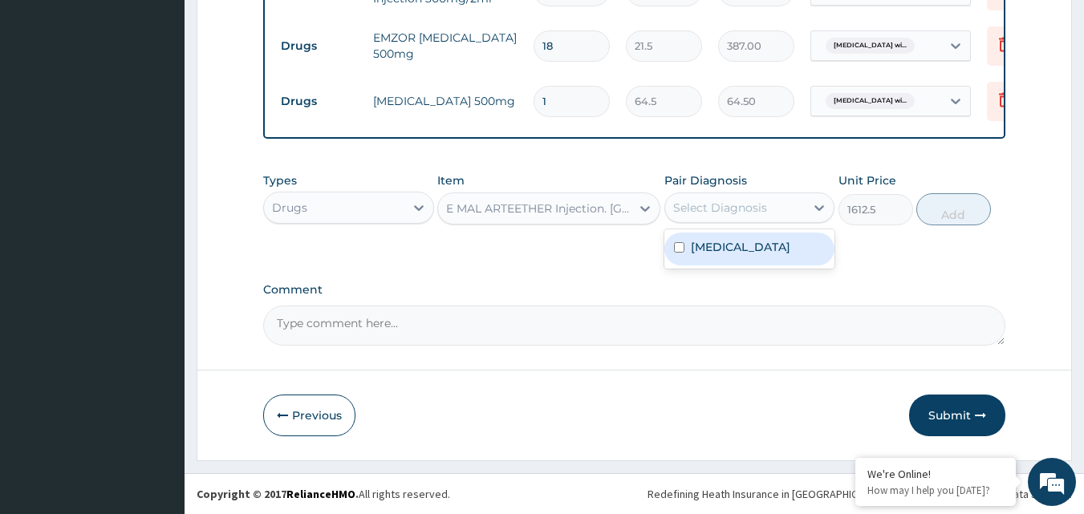
click at [763, 215] on div "Select Diagnosis" at bounding box center [720, 208] width 94 height 16
click at [749, 255] on label "Plasmodium malariae malaria without complication" at bounding box center [741, 247] width 100 height 16
checkbox input "true"
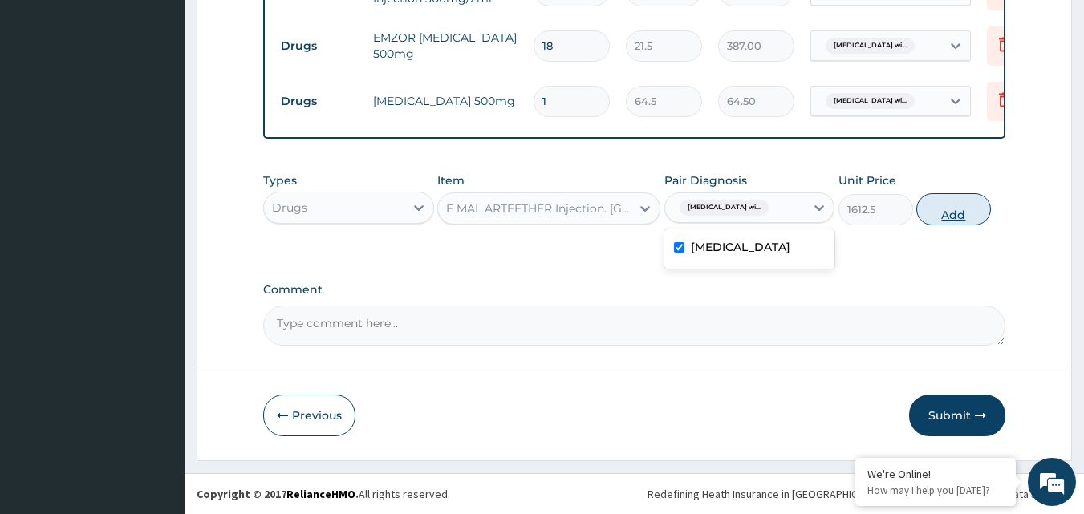
click at [961, 214] on button "Add" at bounding box center [954, 209] width 75 height 32
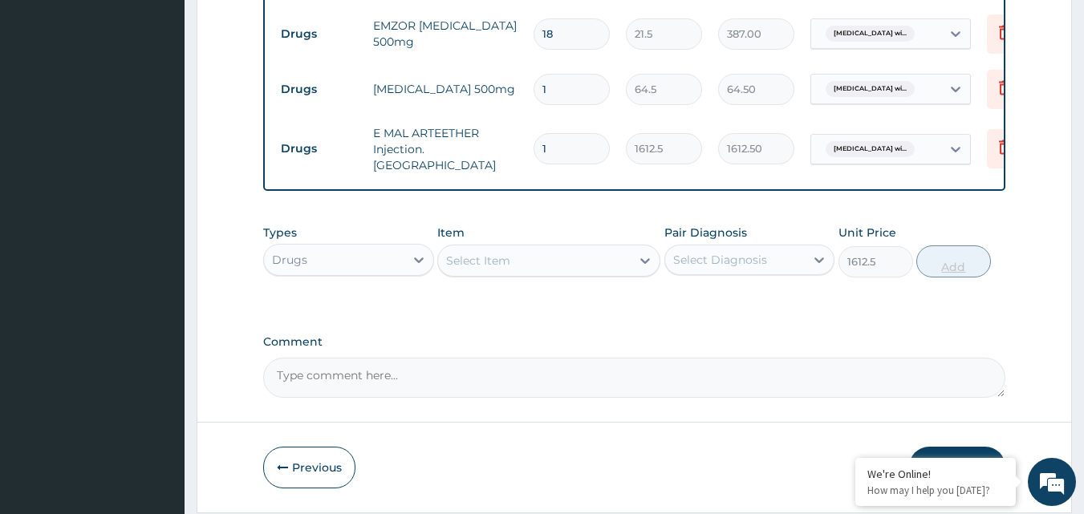
type input "0"
type input "0.00"
type input "3"
type input "4837.50"
type input "3"
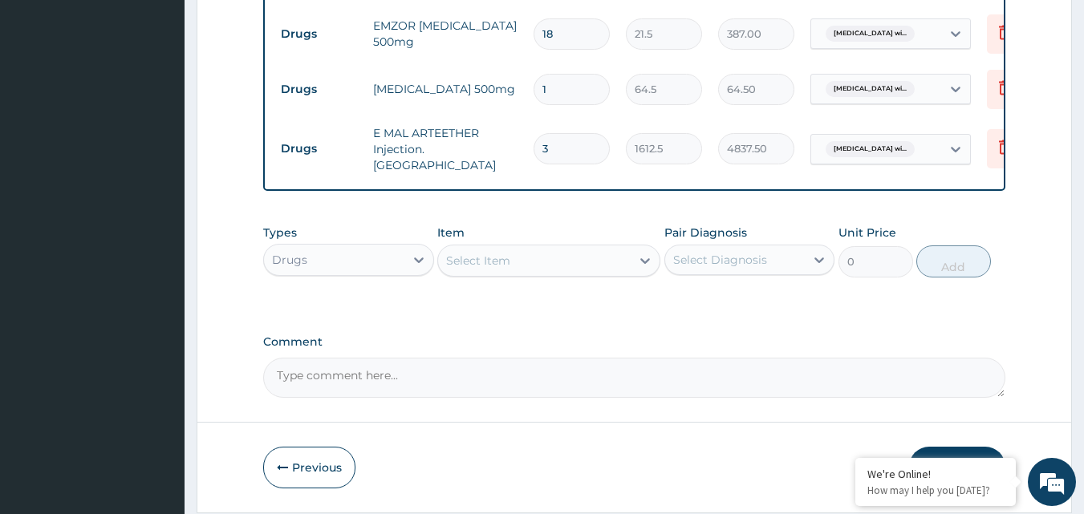
click at [561, 99] on input "1" at bounding box center [572, 89] width 76 height 31
type input "10"
type input "645.00"
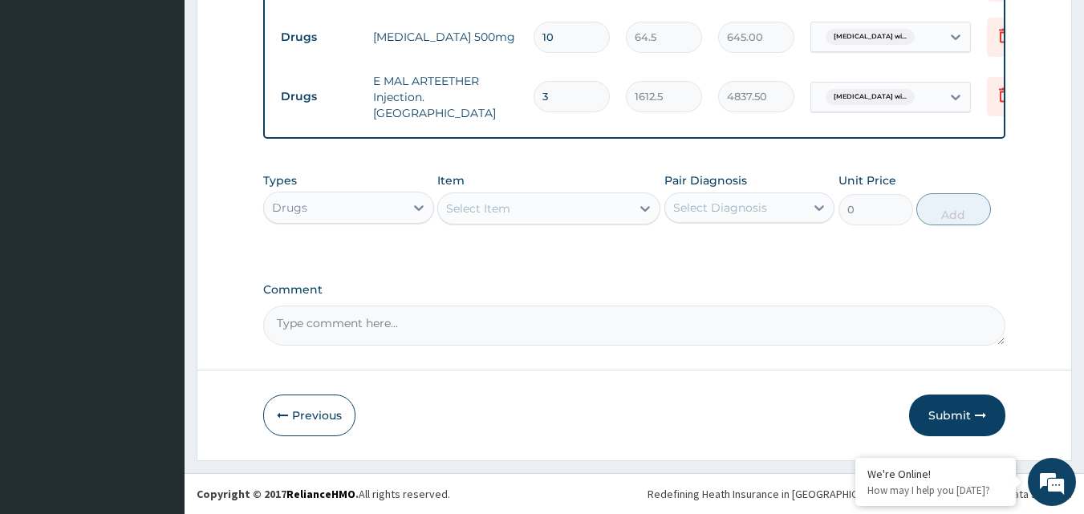
scroll to position [856, 0]
type input "10"
click at [949, 417] on button "Submit" at bounding box center [957, 416] width 96 height 42
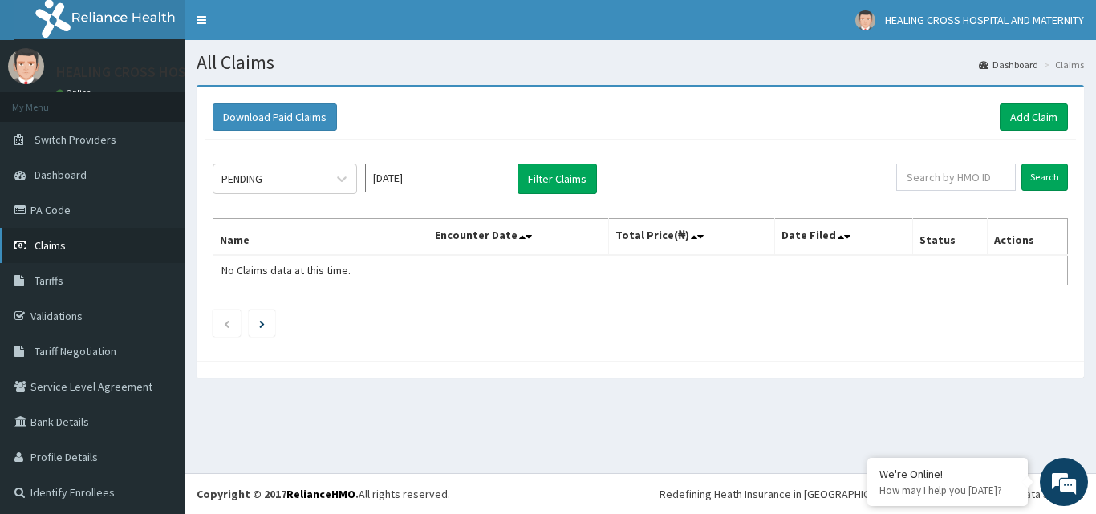
click at [83, 251] on link "Claims" at bounding box center [92, 245] width 185 height 35
click at [393, 179] on input "[DATE]" at bounding box center [437, 178] width 144 height 29
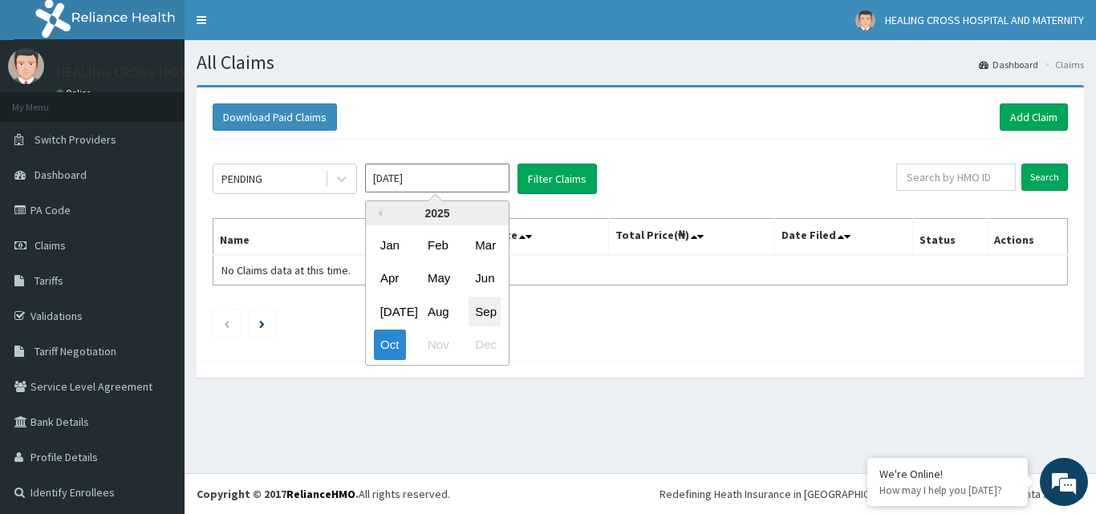
click at [489, 309] on div "Sep" at bounding box center [485, 312] width 32 height 30
type input "[DATE]"
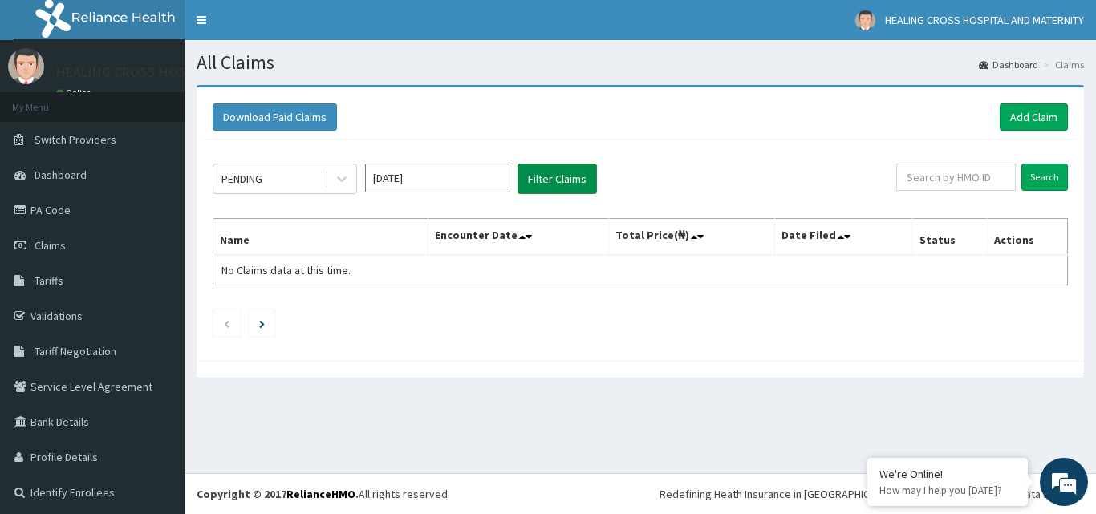
click at [542, 177] on button "Filter Claims" at bounding box center [557, 179] width 79 height 30
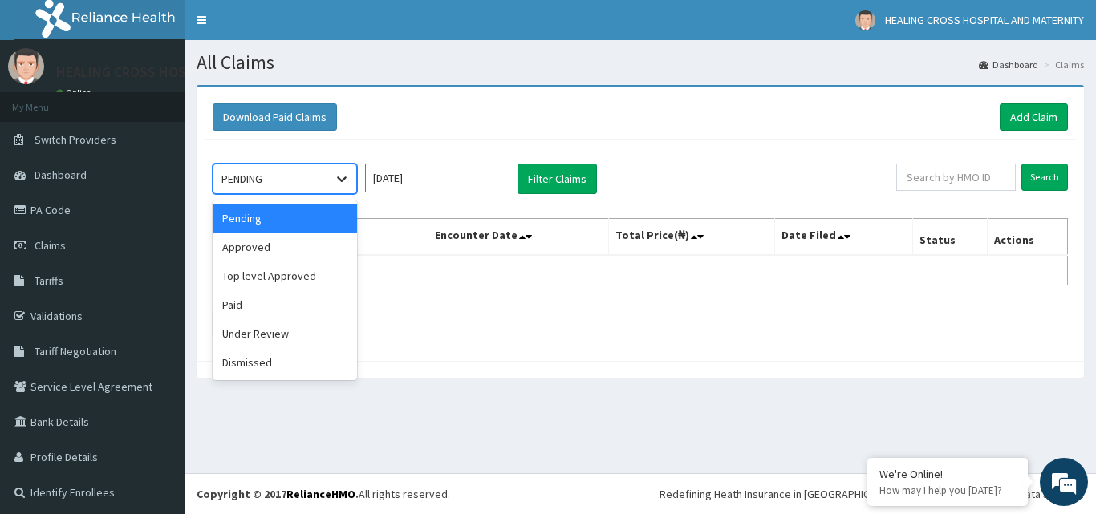
click at [337, 177] on icon at bounding box center [342, 179] width 16 height 16
click at [292, 254] on div "Approved" at bounding box center [285, 247] width 144 height 29
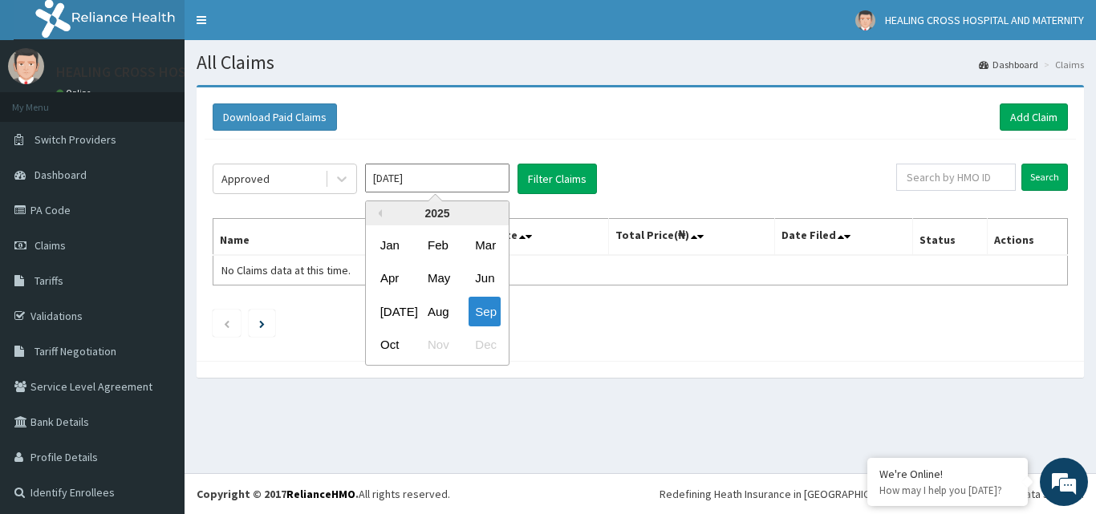
click at [465, 185] on input "[DATE]" at bounding box center [437, 178] width 144 height 29
click at [547, 182] on button "Filter Claims" at bounding box center [557, 179] width 79 height 30
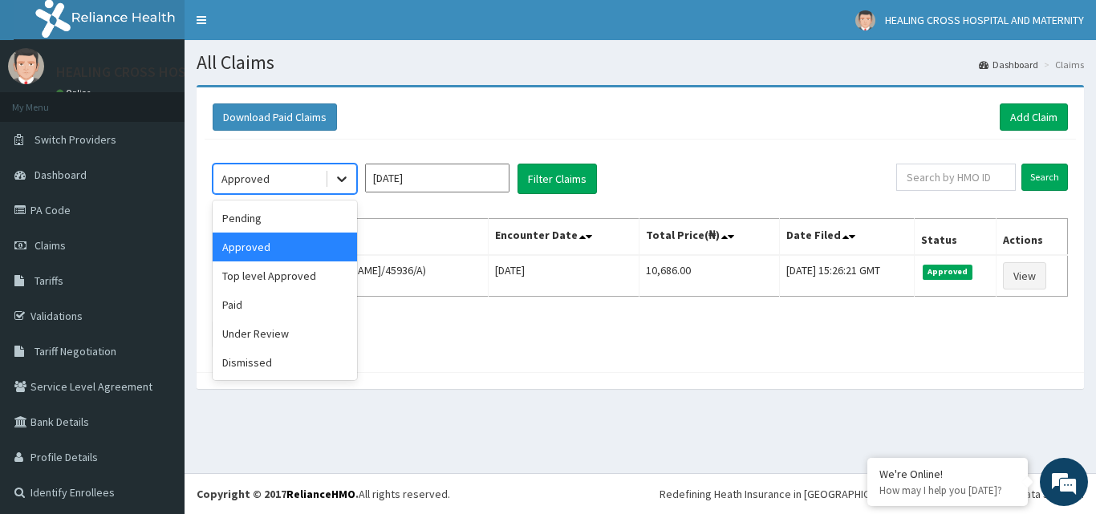
click at [339, 180] on icon at bounding box center [342, 180] width 10 height 6
click at [287, 214] on div "Pending" at bounding box center [285, 218] width 144 height 29
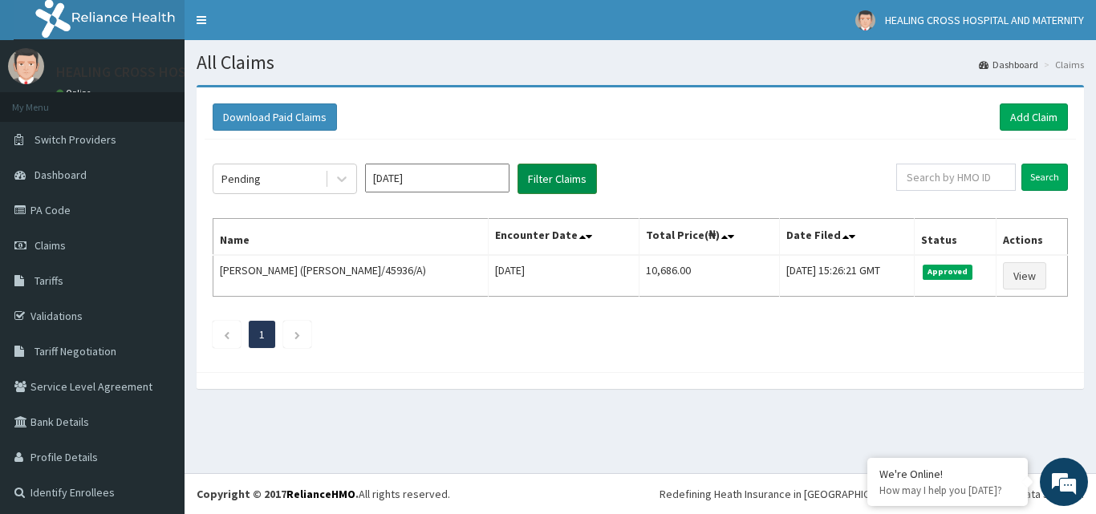
click at [568, 179] on button "Filter Claims" at bounding box center [557, 179] width 79 height 30
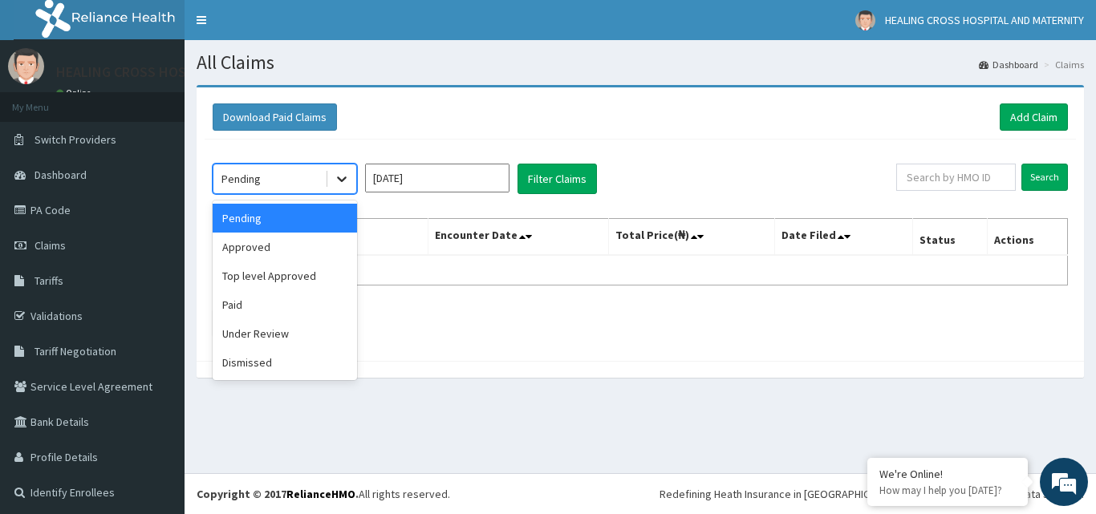
click at [339, 181] on icon at bounding box center [342, 179] width 16 height 16
click at [294, 303] on div "Paid" at bounding box center [285, 305] width 144 height 29
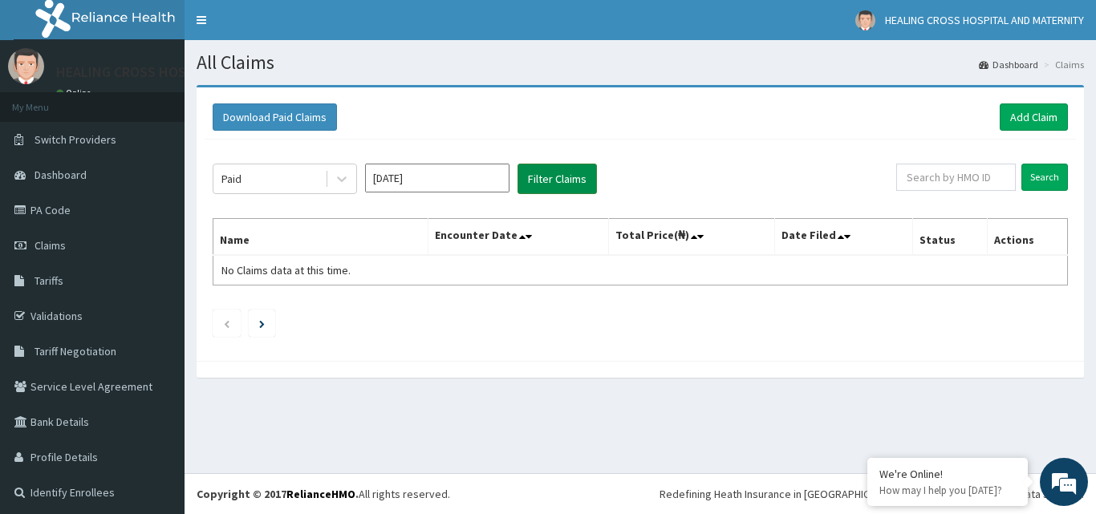
click at [555, 186] on button "Filter Claims" at bounding box center [557, 179] width 79 height 30
